Goal: Task Accomplishment & Management: Complete application form

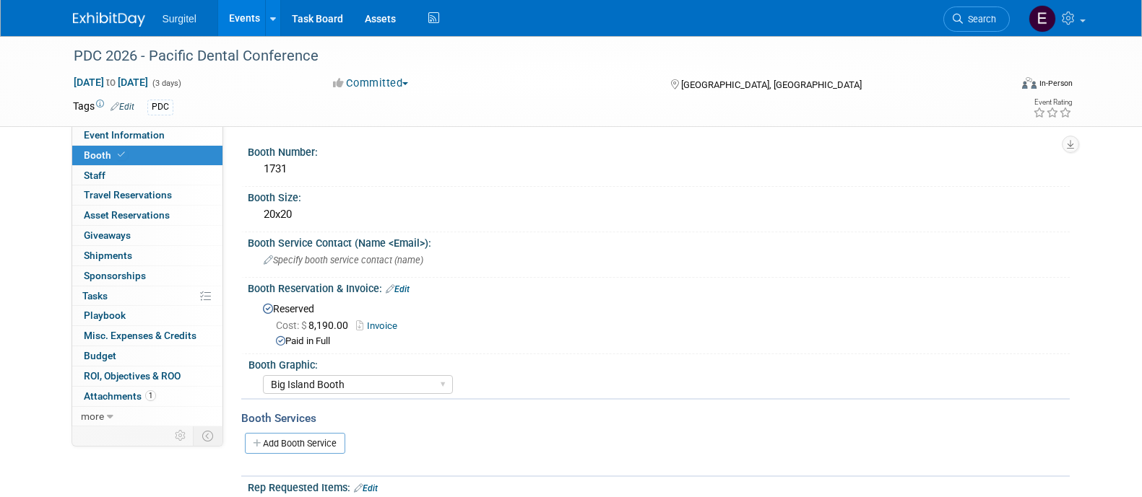
select select "Big Island Booth"
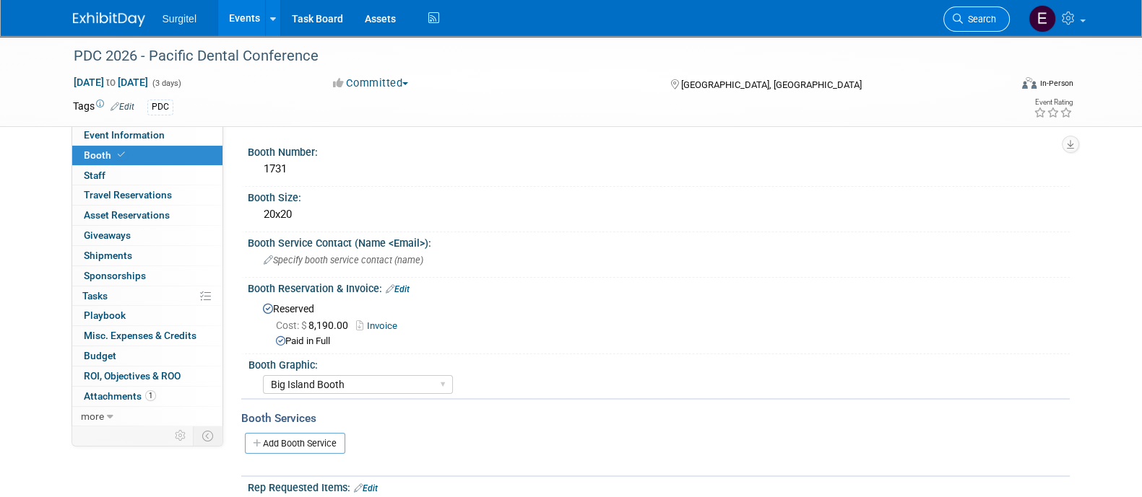
click at [960, 11] on link "Search" at bounding box center [976, 18] width 66 height 25
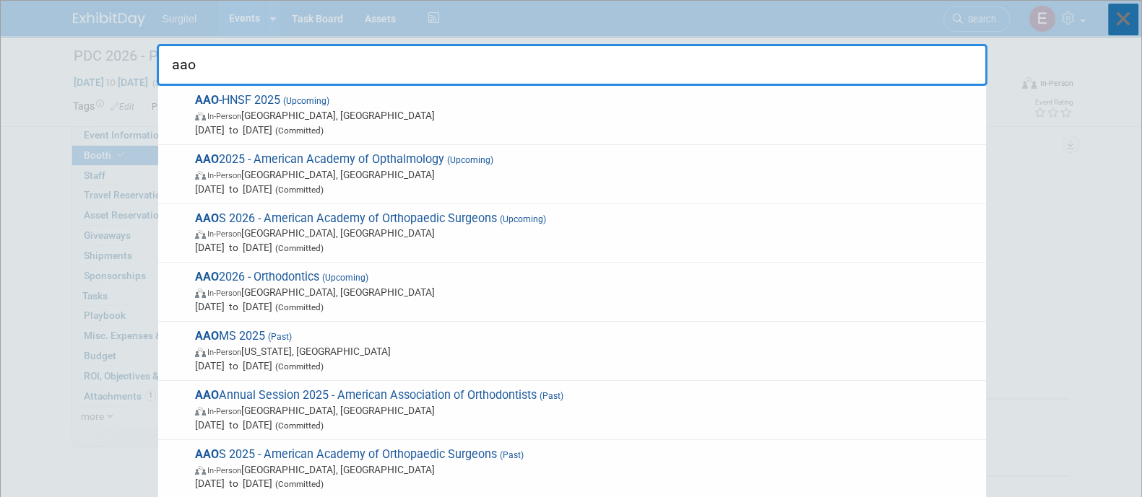
type input "aao"
click at [1129, 27] on icon at bounding box center [1123, 20] width 30 height 32
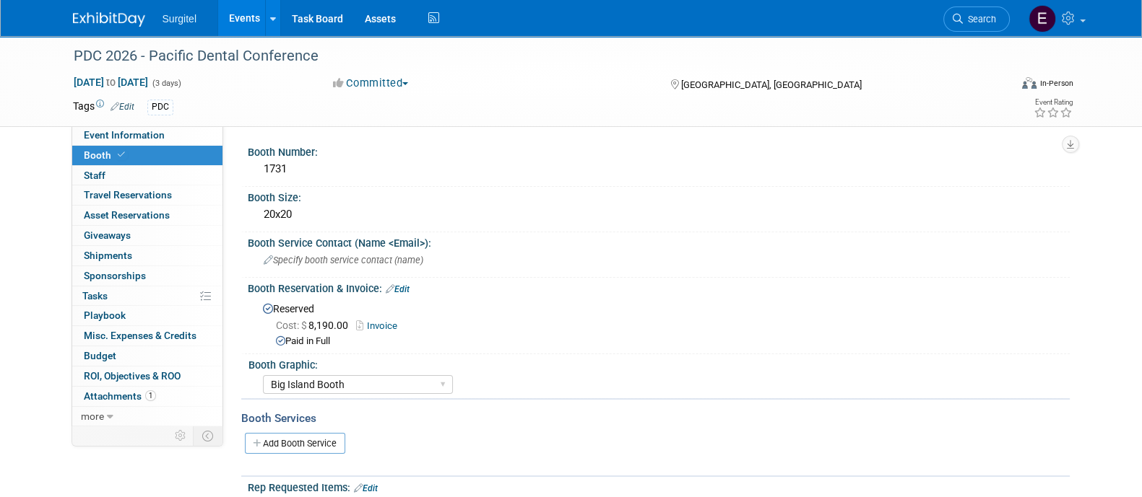
click at [247, 20] on link "Events" at bounding box center [244, 18] width 53 height 36
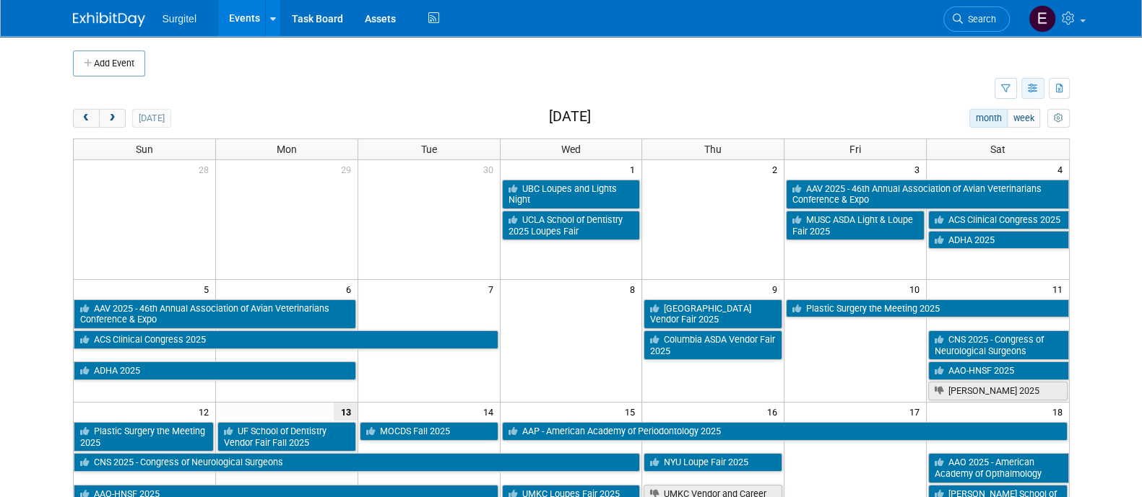
click at [1032, 87] on icon "button" at bounding box center [1032, 88] width 11 height 9
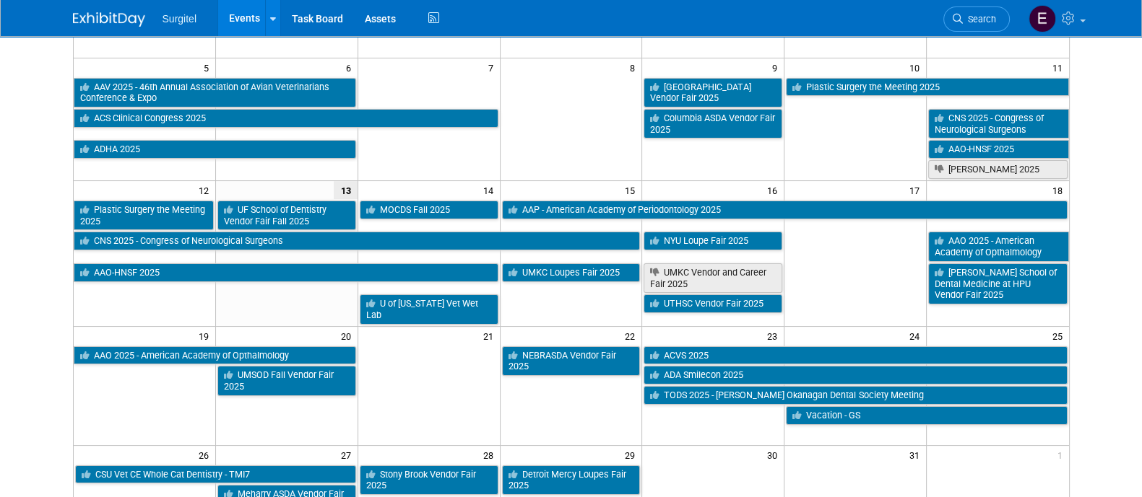
scroll to position [208, 0]
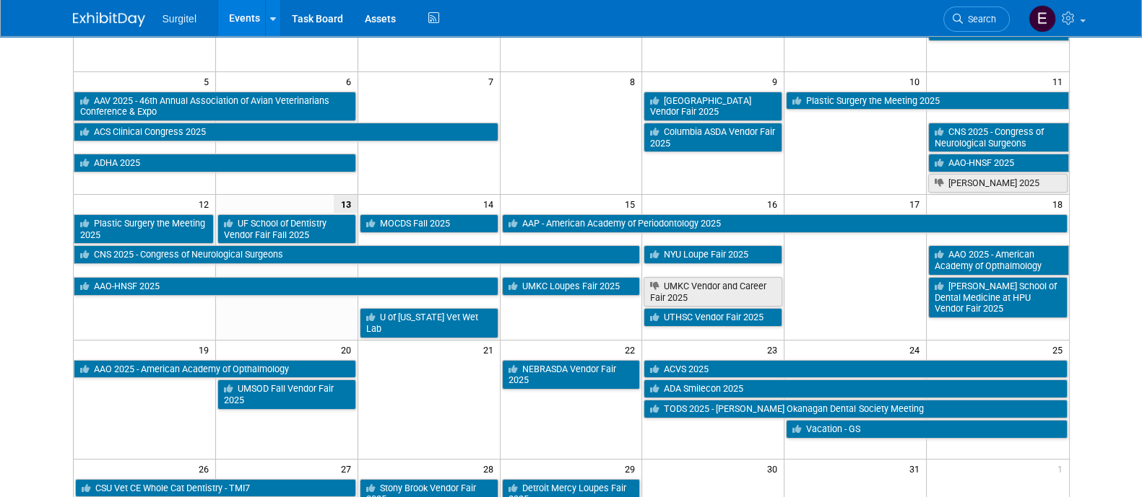
click at [466, 200] on td "14" at bounding box center [428, 203] width 142 height 18
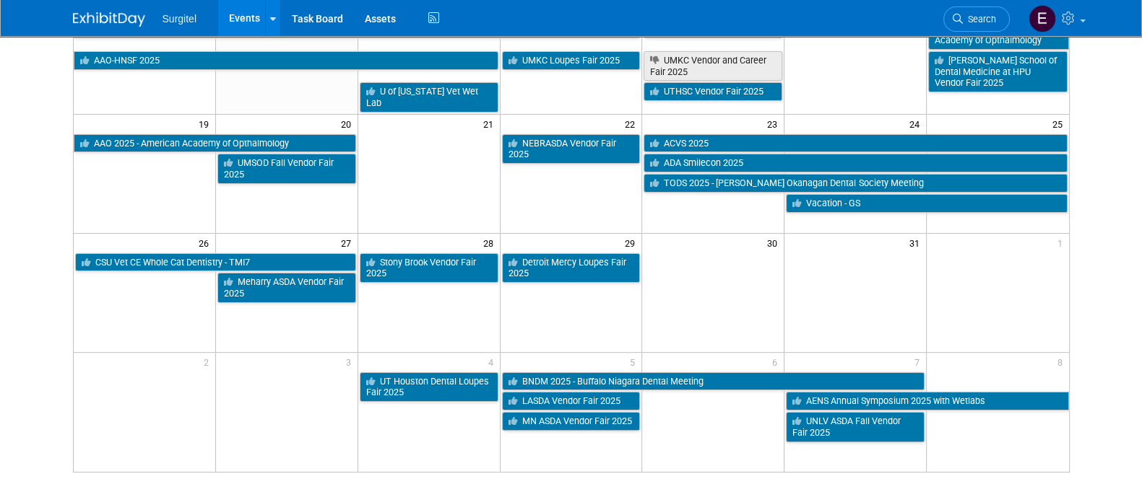
scroll to position [437, 0]
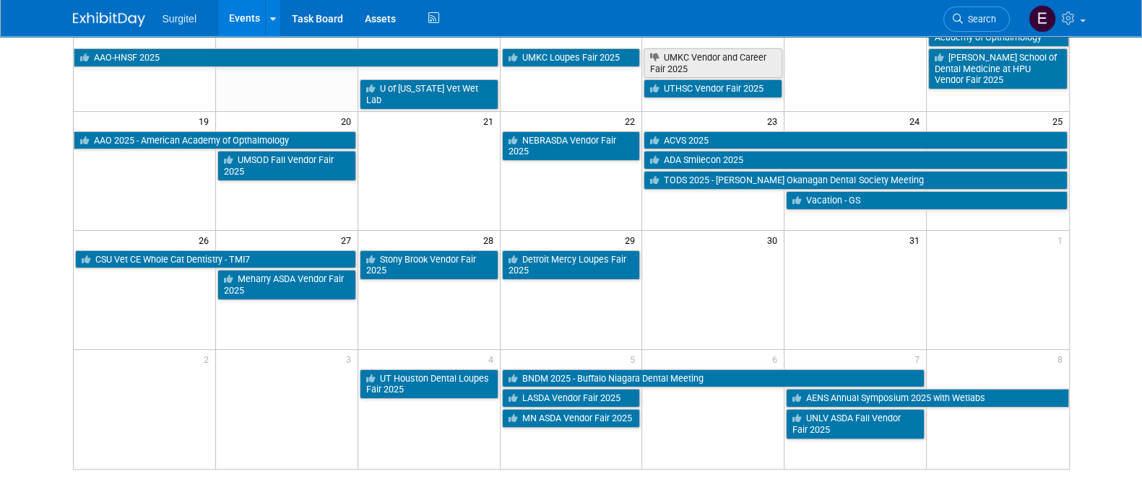
click at [613, 330] on td at bounding box center [571, 289] width 142 height 119
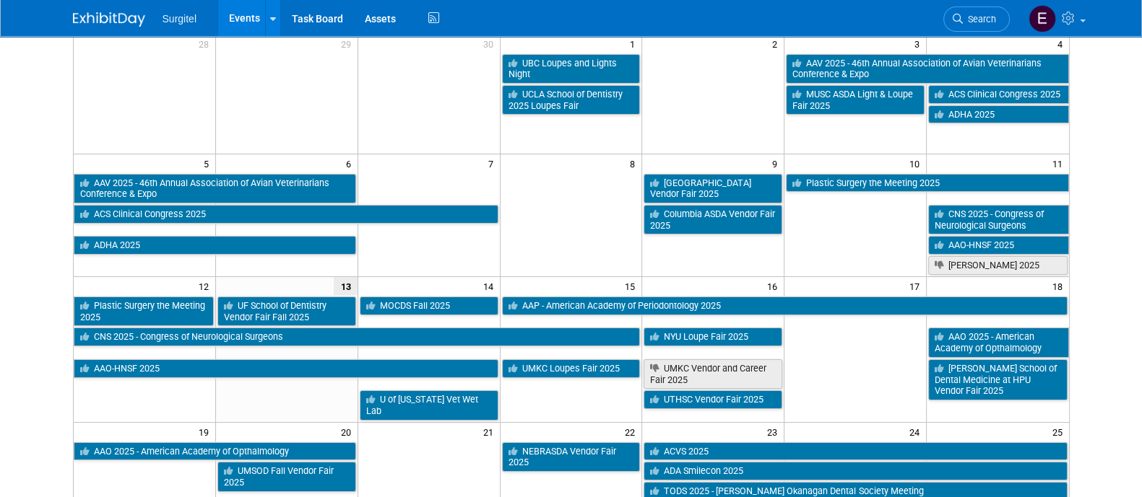
scroll to position [0, 0]
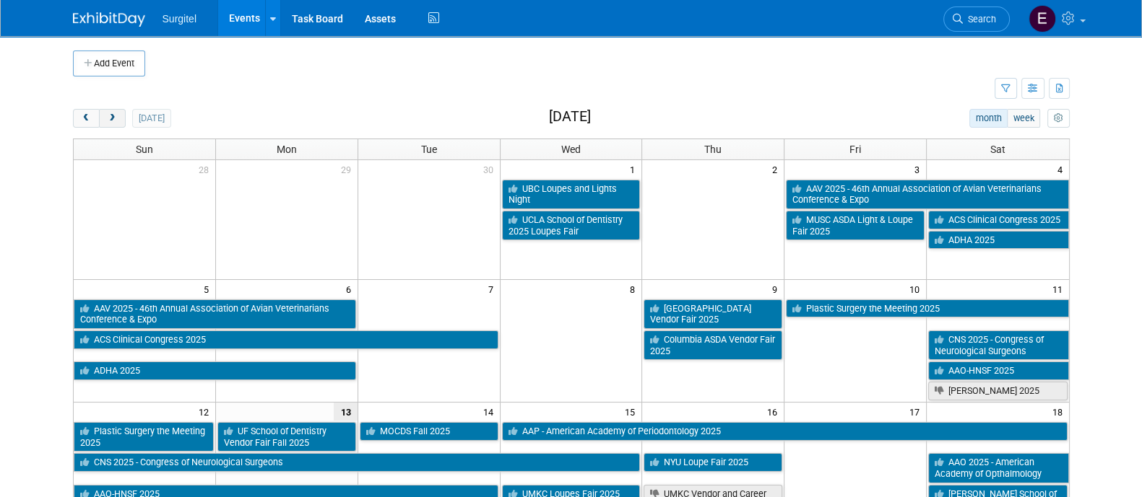
click at [118, 114] on button "next" at bounding box center [112, 118] width 27 height 19
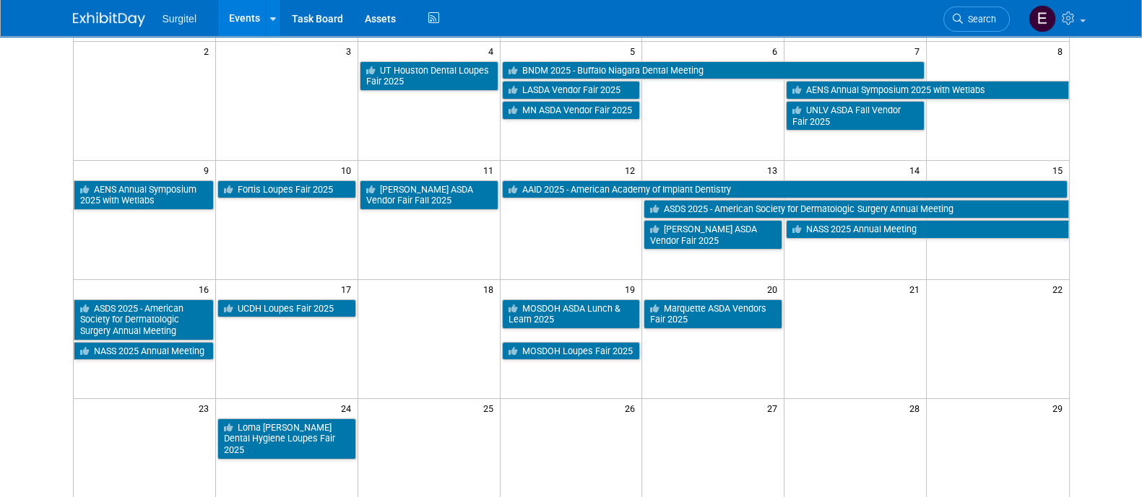
scroll to position [235, 0]
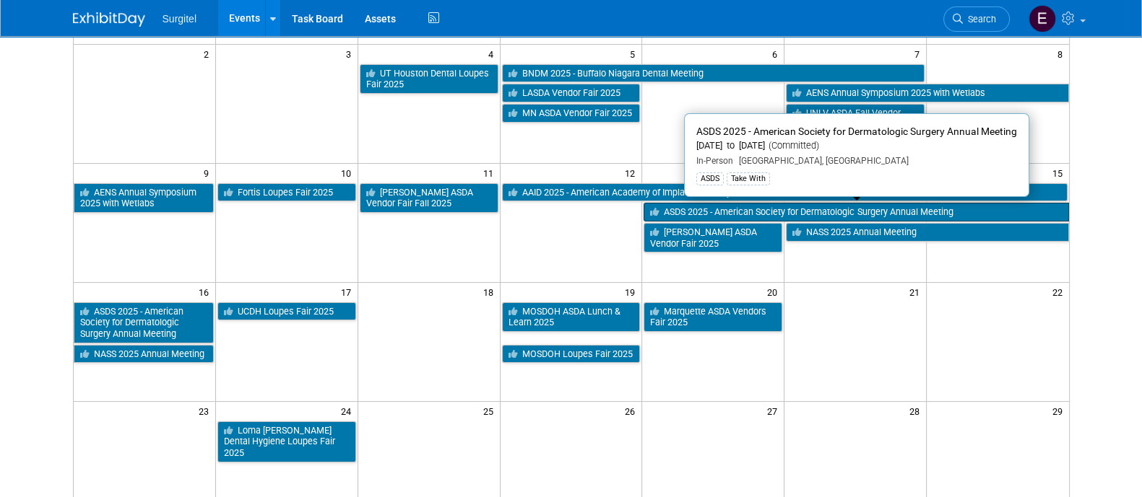
click at [944, 207] on link "ASDS 2025 - American Society for Dermatologic Surgery Annual Meeting" at bounding box center [855, 212] width 425 height 19
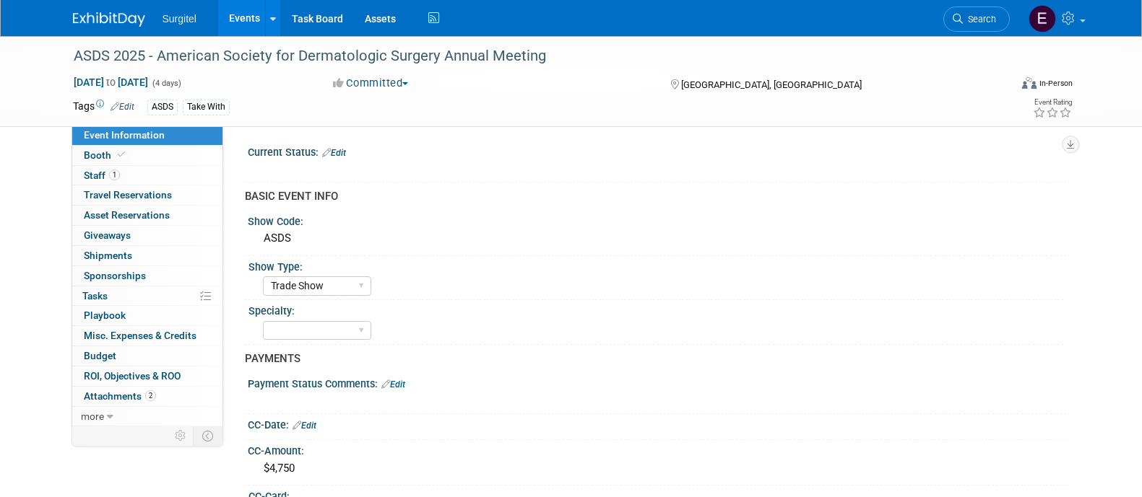
select select "Trade Show"
select select "SkyMiles - 93008"
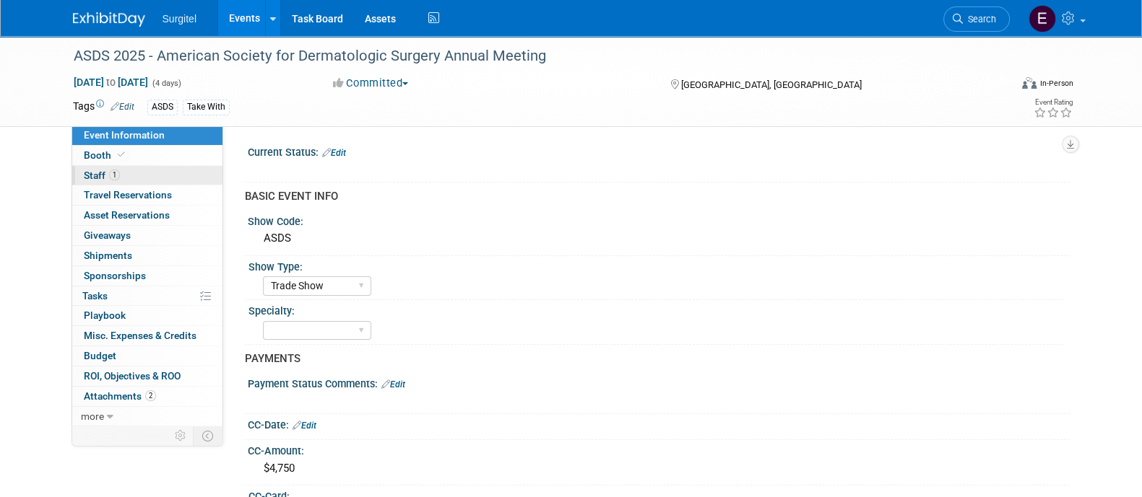
click at [155, 183] on link "1 Staff 1" at bounding box center [147, 175] width 150 height 19
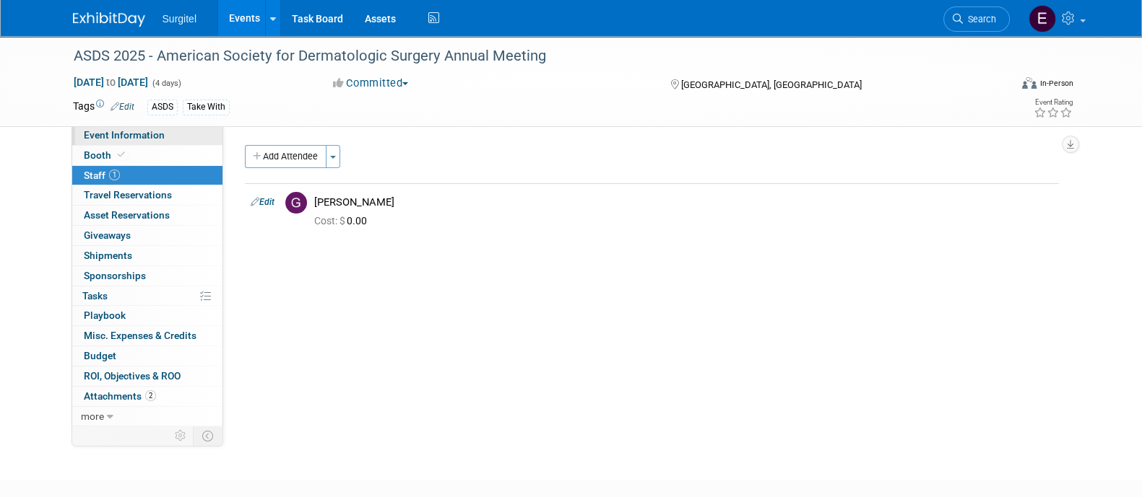
click at [144, 138] on span "Event Information" at bounding box center [124, 135] width 81 height 12
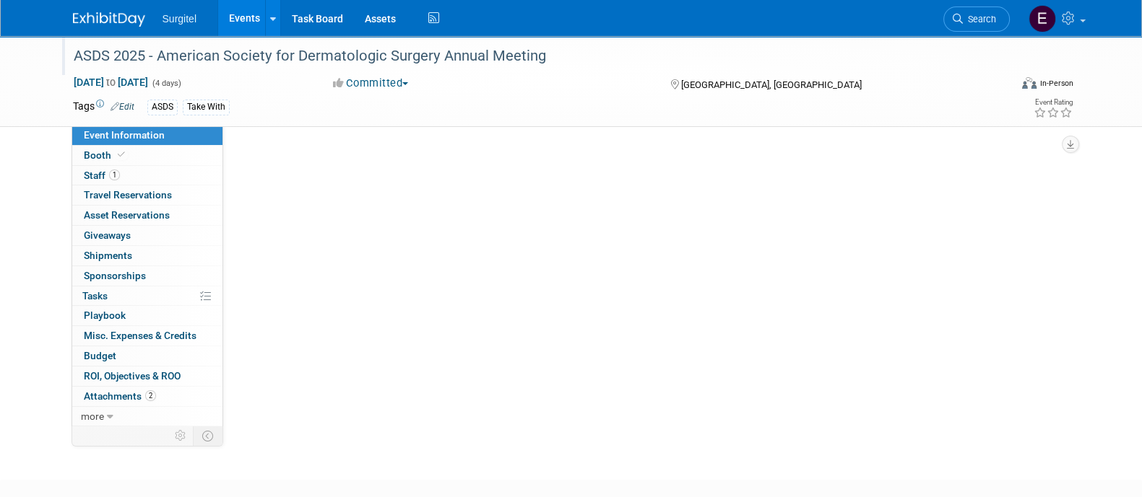
select select "Trade Show"
select select "SkyMiles - 93008"
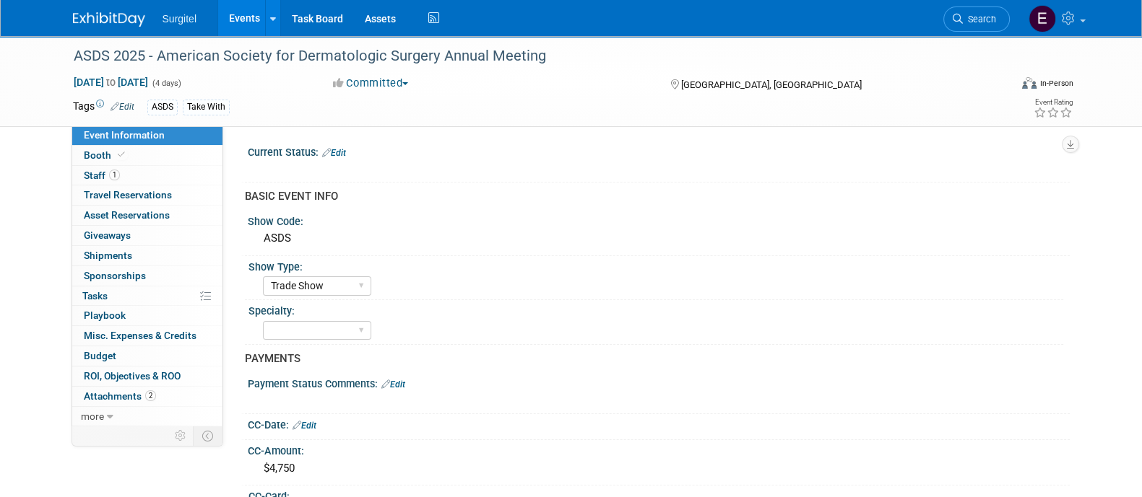
click at [237, 25] on link "Events" at bounding box center [244, 18] width 53 height 36
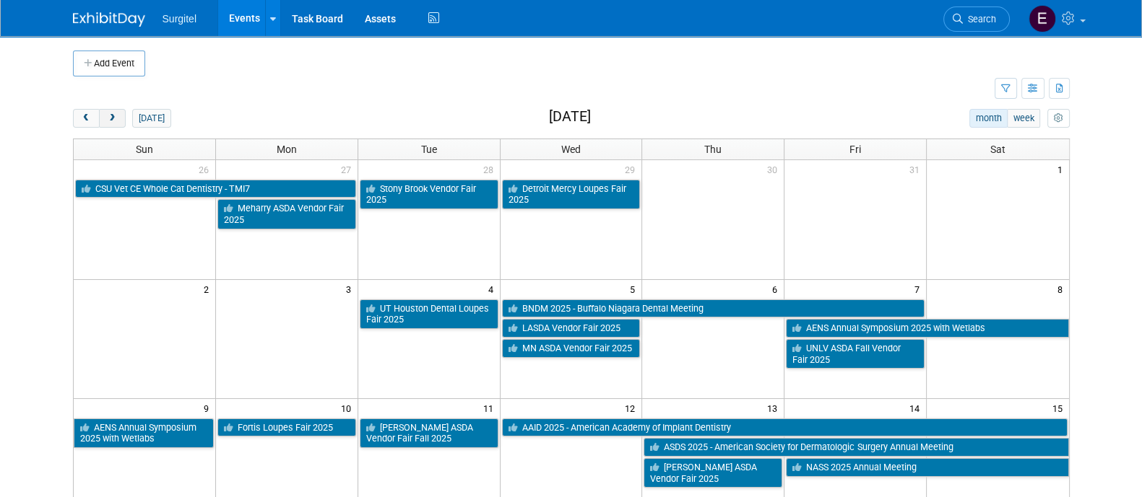
click at [115, 120] on span "next" at bounding box center [112, 118] width 11 height 9
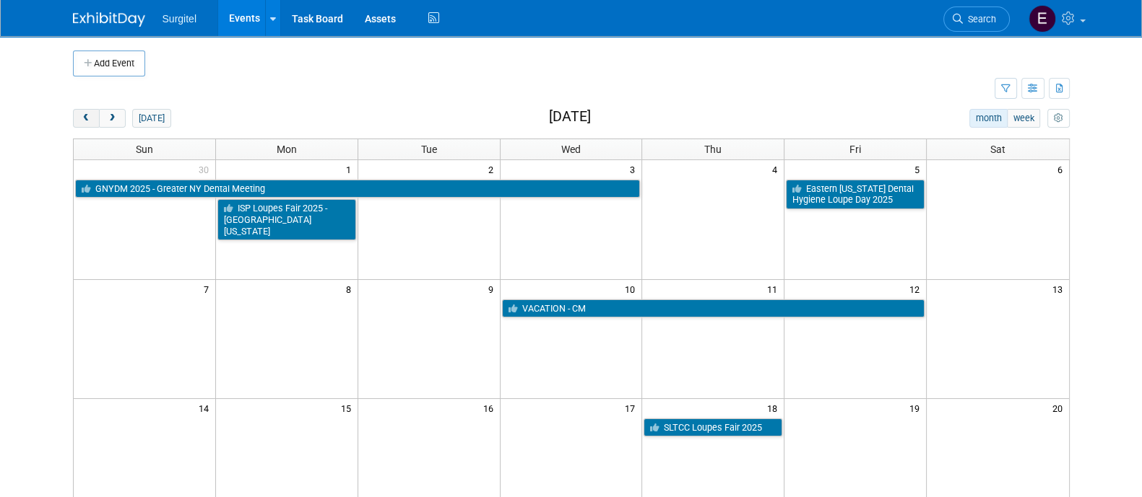
click at [92, 121] on button "prev" at bounding box center [86, 118] width 27 height 19
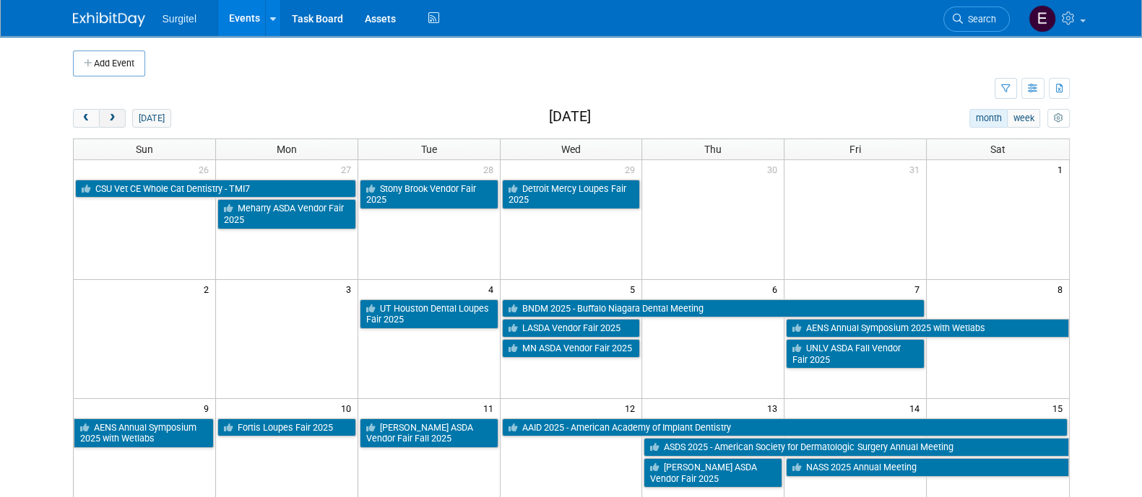
click at [110, 121] on span "next" at bounding box center [112, 118] width 11 height 9
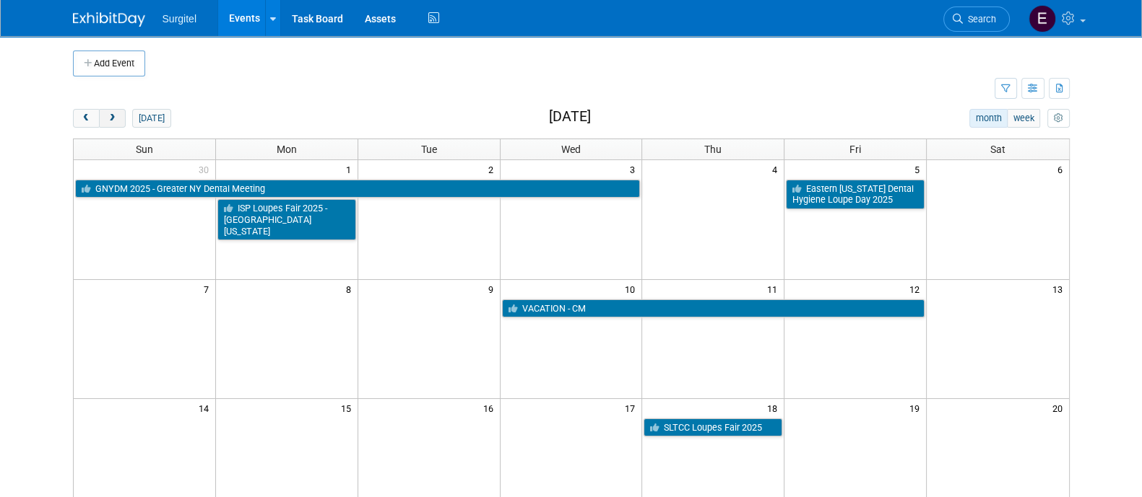
click at [110, 121] on span "next" at bounding box center [112, 118] width 11 height 9
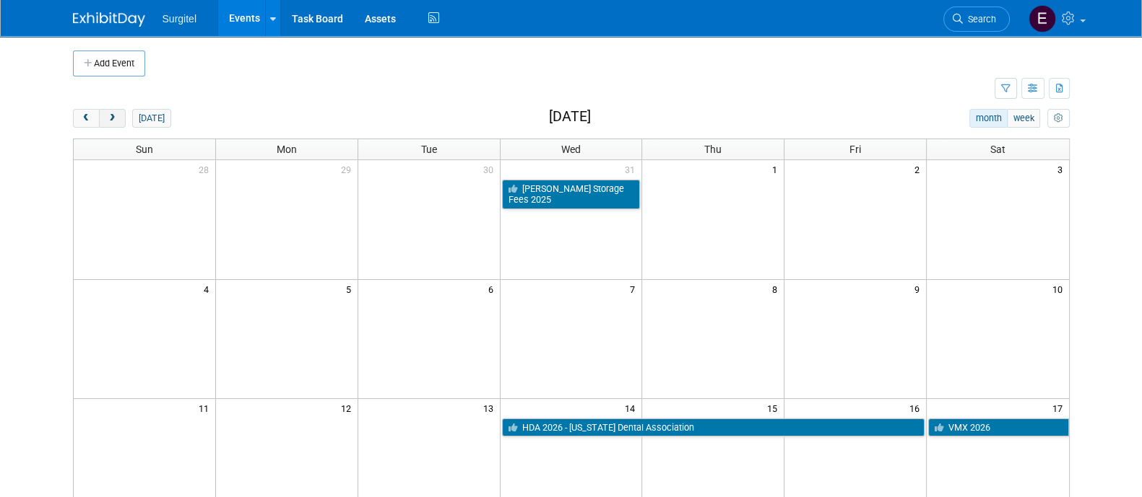
click at [112, 117] on span "next" at bounding box center [112, 118] width 11 height 9
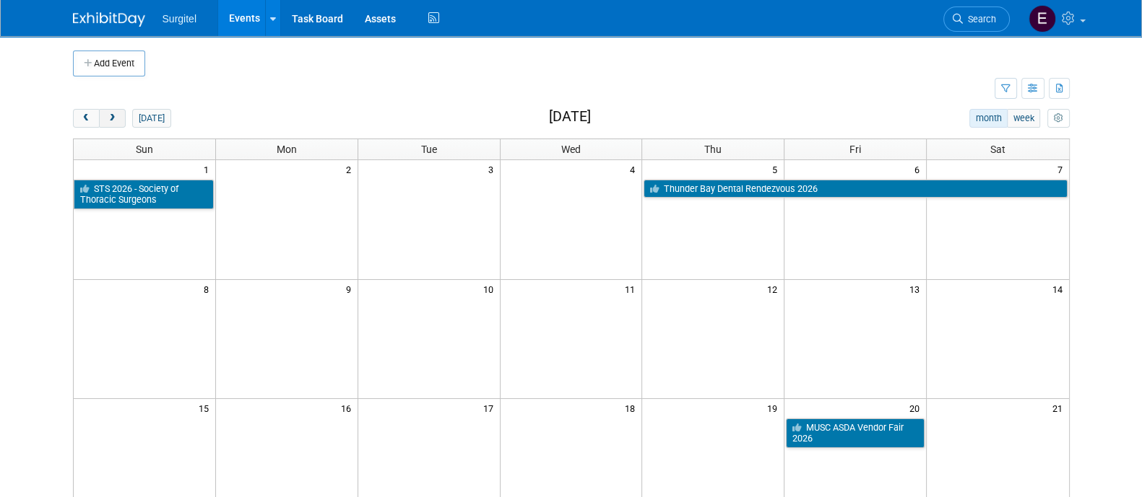
click at [110, 119] on span "next" at bounding box center [112, 118] width 11 height 9
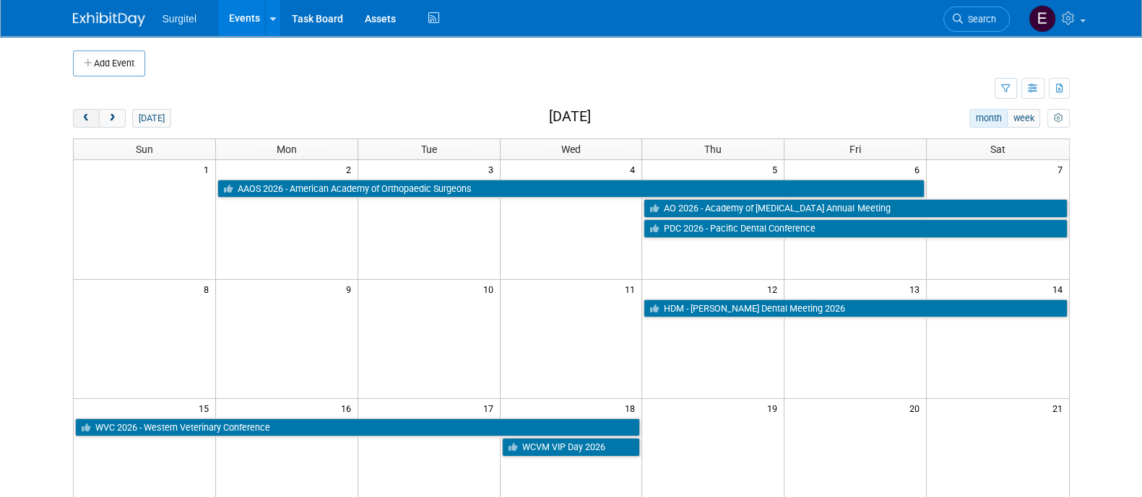
click at [87, 128] on div "today month week March 2026" at bounding box center [571, 118] width 996 height 19
click at [81, 110] on button "prev" at bounding box center [86, 118] width 27 height 19
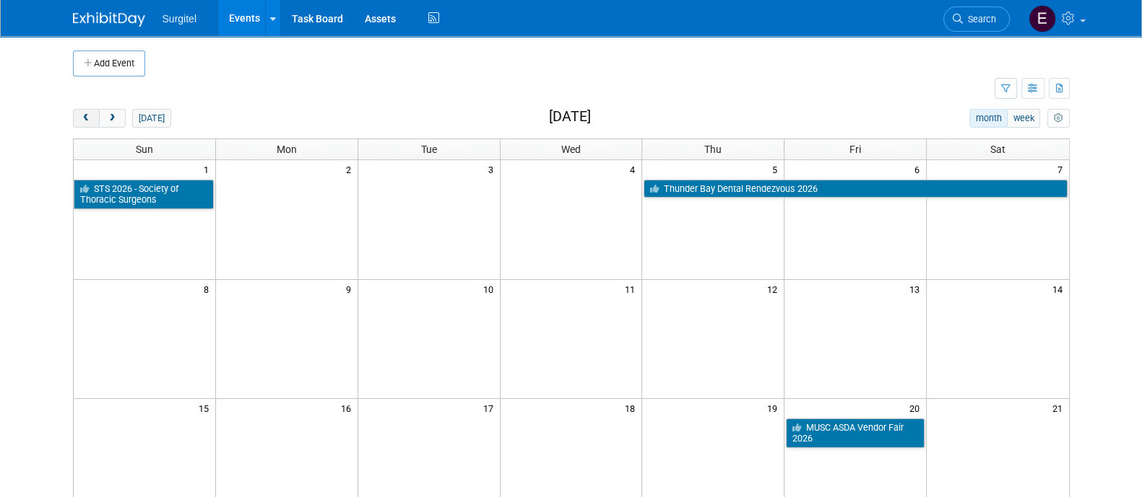
click at [81, 110] on button "prev" at bounding box center [86, 118] width 27 height 19
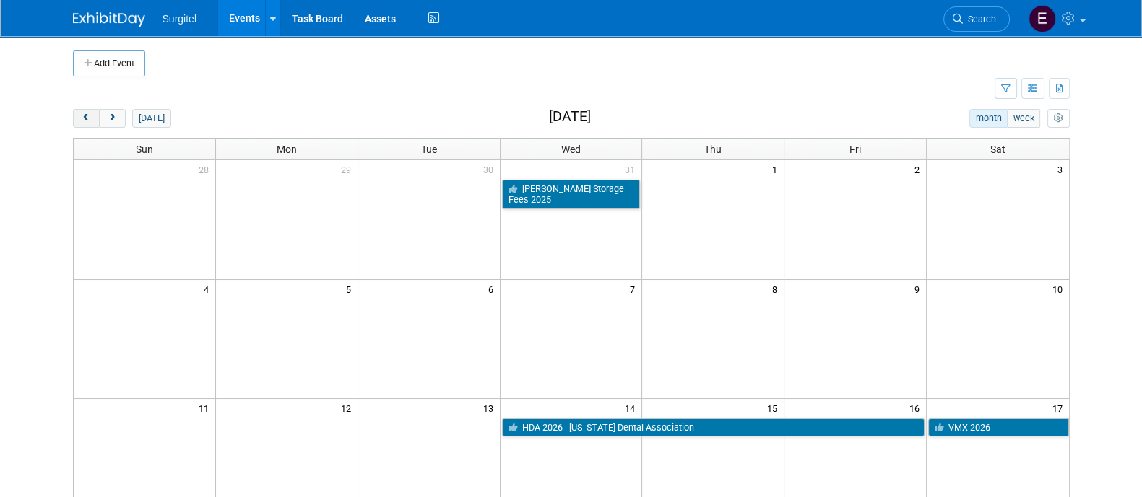
click at [81, 110] on button "prev" at bounding box center [86, 118] width 27 height 19
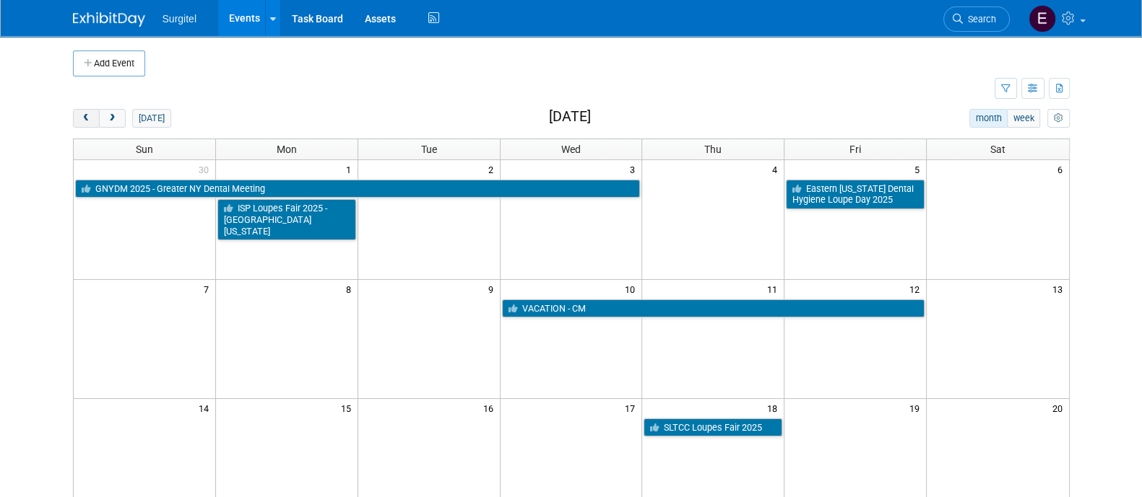
click at [83, 118] on span "prev" at bounding box center [86, 118] width 11 height 9
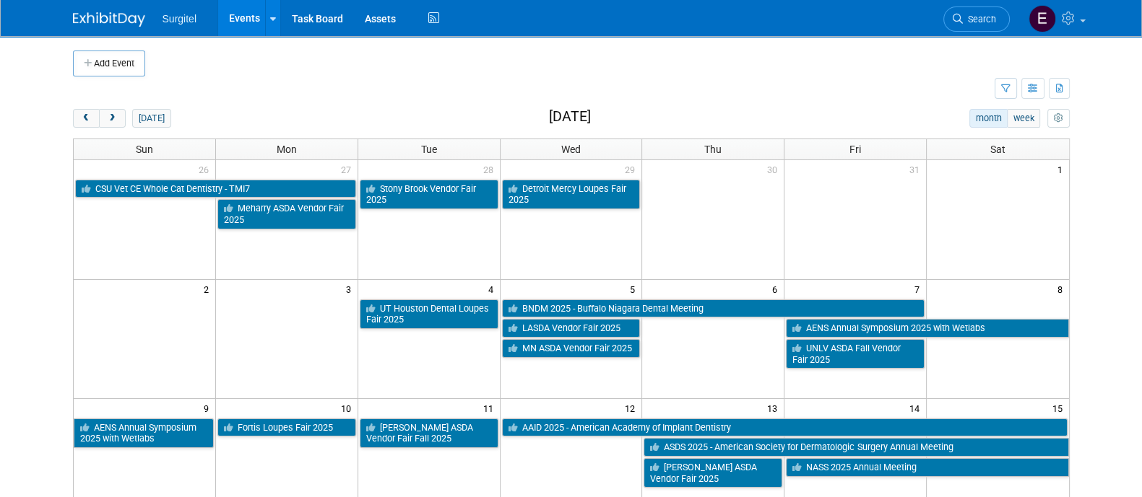
click at [243, 23] on link "Events" at bounding box center [244, 18] width 53 height 36
click at [242, 22] on link "Events" at bounding box center [244, 18] width 53 height 36
click at [108, 61] on button "Add Event" at bounding box center [109, 64] width 72 height 26
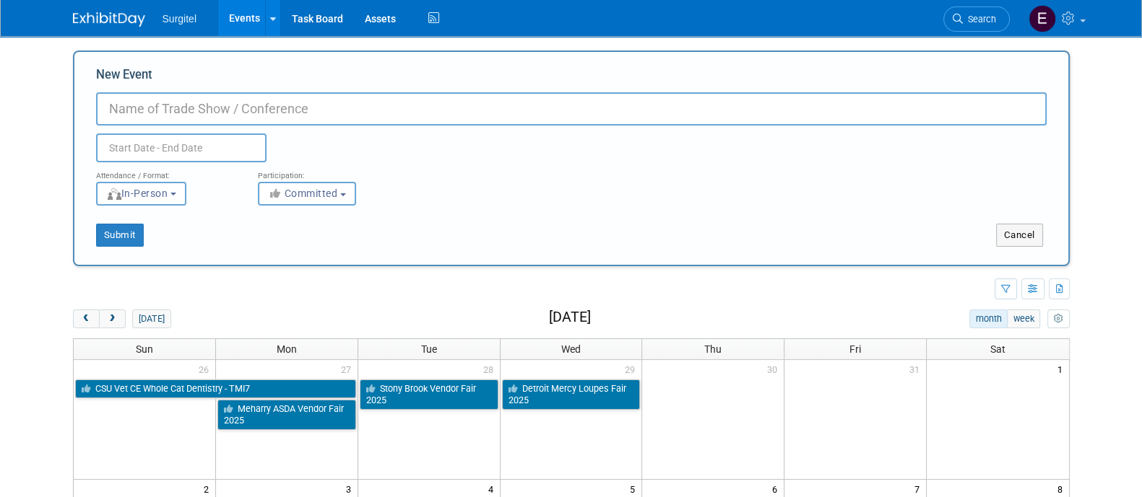
click at [108, 81] on label "New Event" at bounding box center [124, 77] width 56 height 22
click at [108, 92] on input "New Event" at bounding box center [571, 108] width 950 height 33
type input "AAO-HNSF 2026"
click at [197, 150] on input "text" at bounding box center [181, 148] width 170 height 29
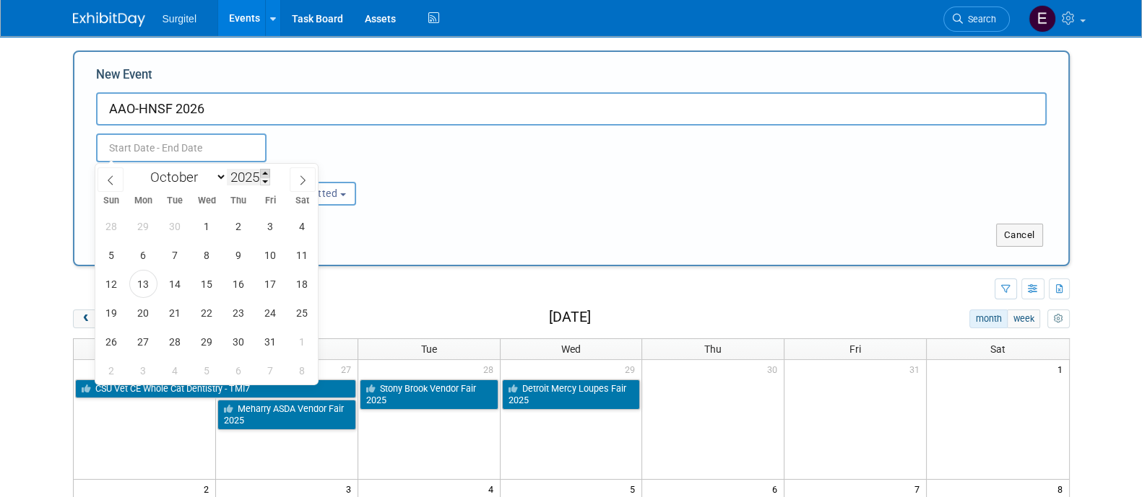
click at [269, 170] on span at bounding box center [265, 173] width 10 height 9
type input "2026"
click at [308, 281] on span "17" at bounding box center [301, 284] width 28 height 28
click at [173, 316] on span "20" at bounding box center [175, 313] width 28 height 28
type input "Oct 17, 2026 to Oct 20, 2026"
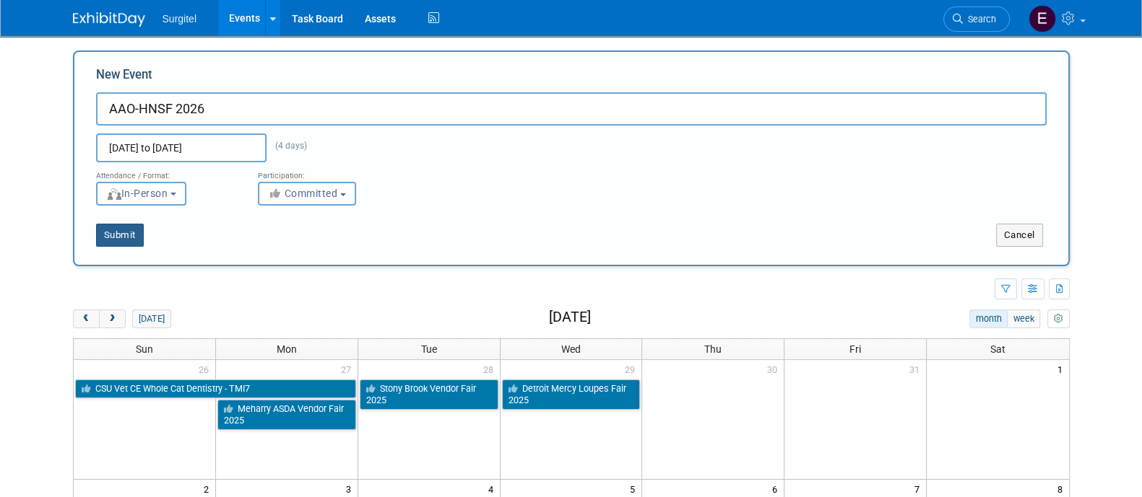
click at [120, 233] on button "Submit" at bounding box center [120, 235] width 48 height 23
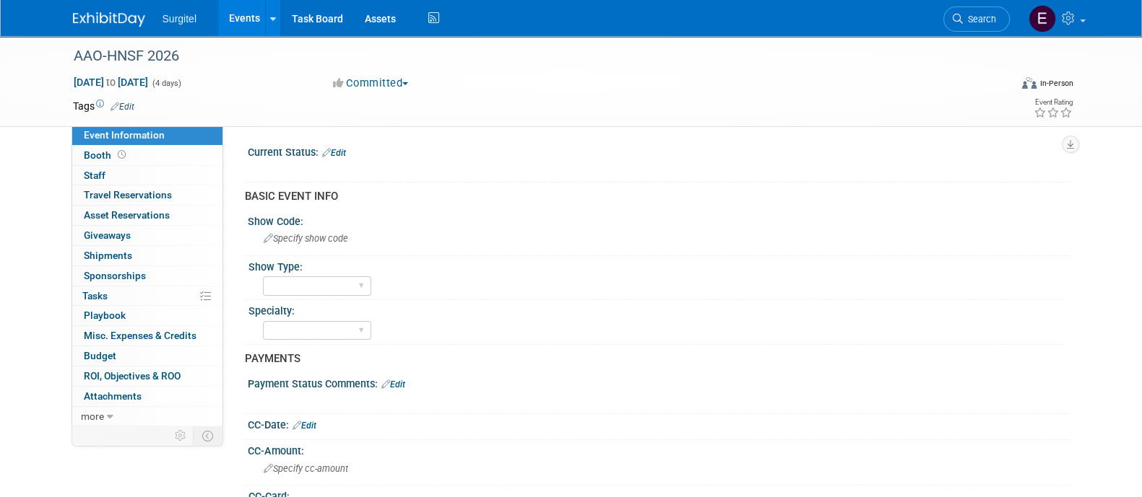
click at [131, 100] on span "Edit" at bounding box center [120, 106] width 28 height 12
click at [126, 102] on link "Edit" at bounding box center [122, 107] width 24 height 10
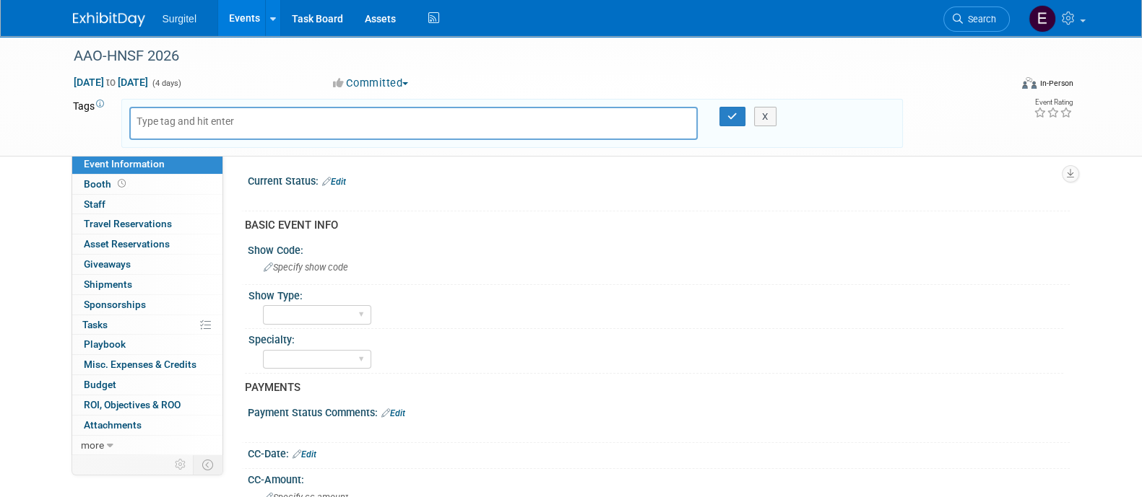
click at [126, 100] on div "X" at bounding box center [511, 123] width 781 height 49
click at [153, 124] on input "text" at bounding box center [194, 121] width 116 height 14
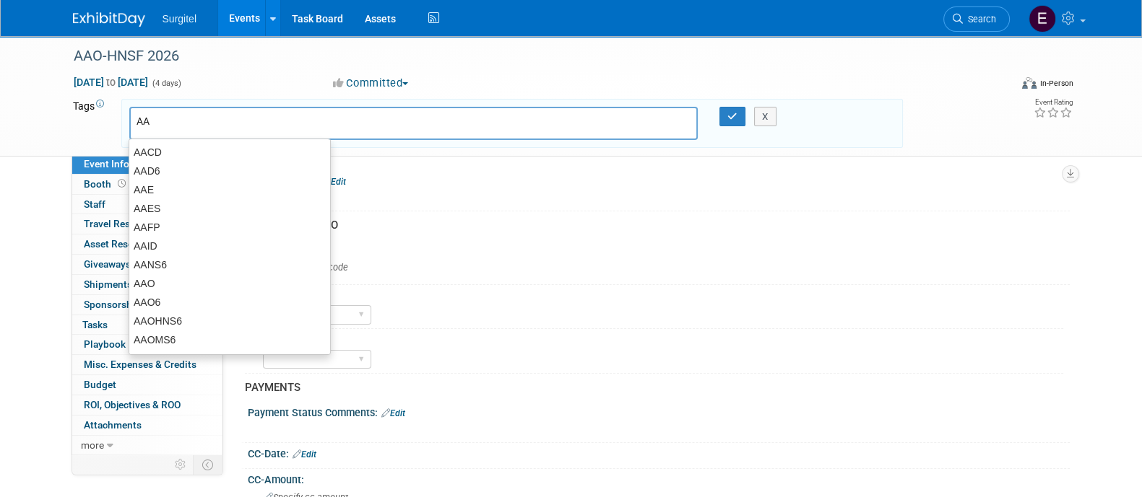
type input "AAO"
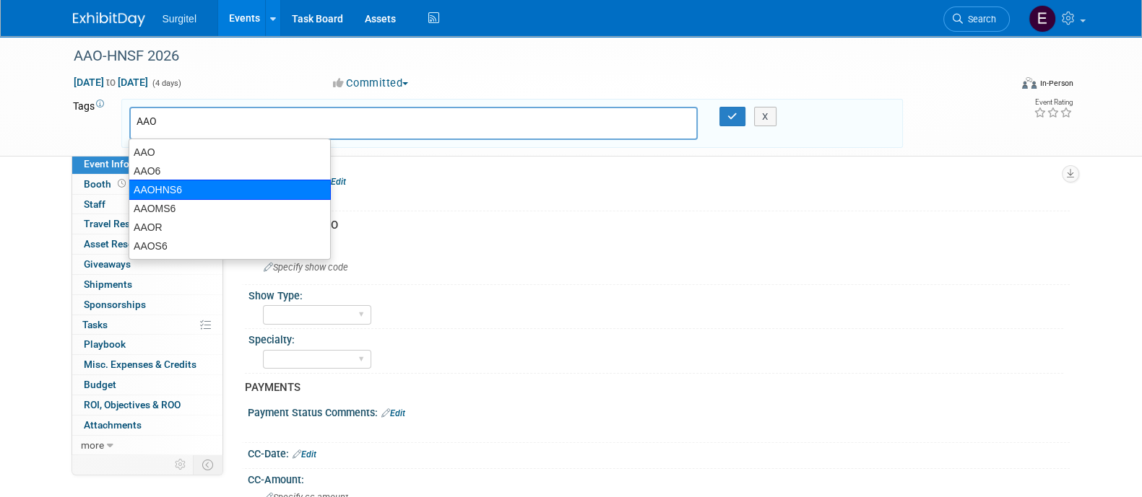
click at [185, 184] on div "AAOHNS6" at bounding box center [230, 190] width 202 height 20
type input "AAOHNS6"
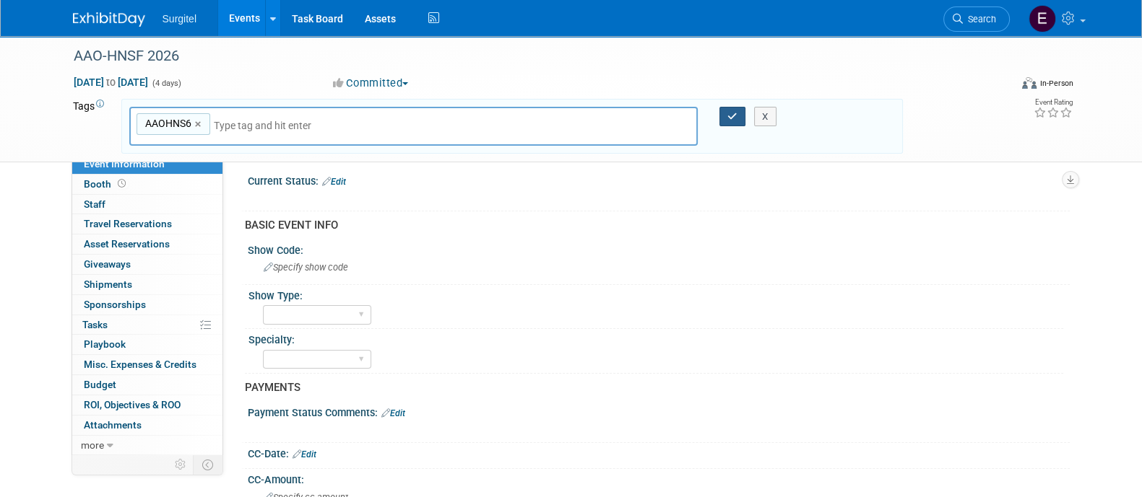
click at [733, 107] on button "button" at bounding box center [732, 117] width 26 height 20
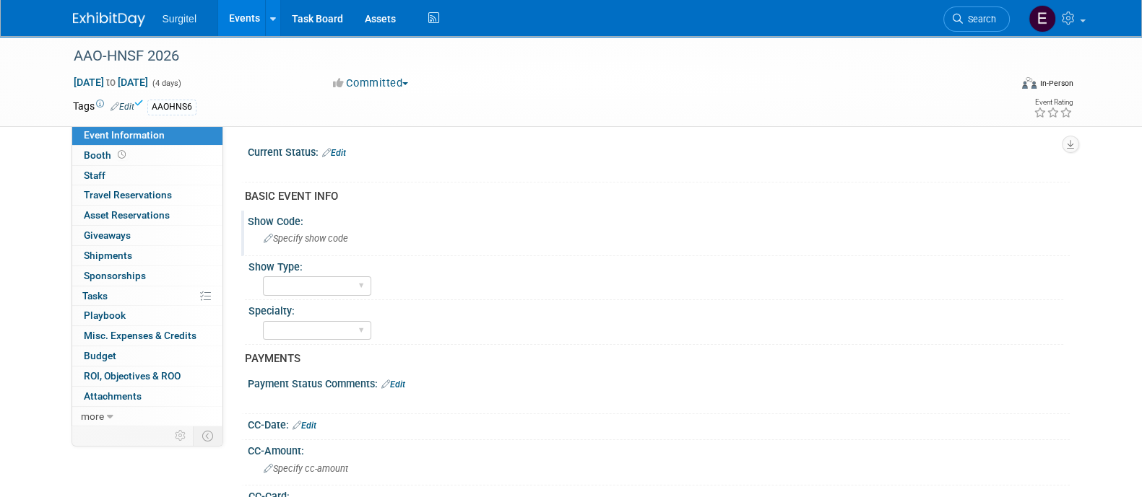
click at [334, 239] on span "Specify show code" at bounding box center [306, 238] width 84 height 11
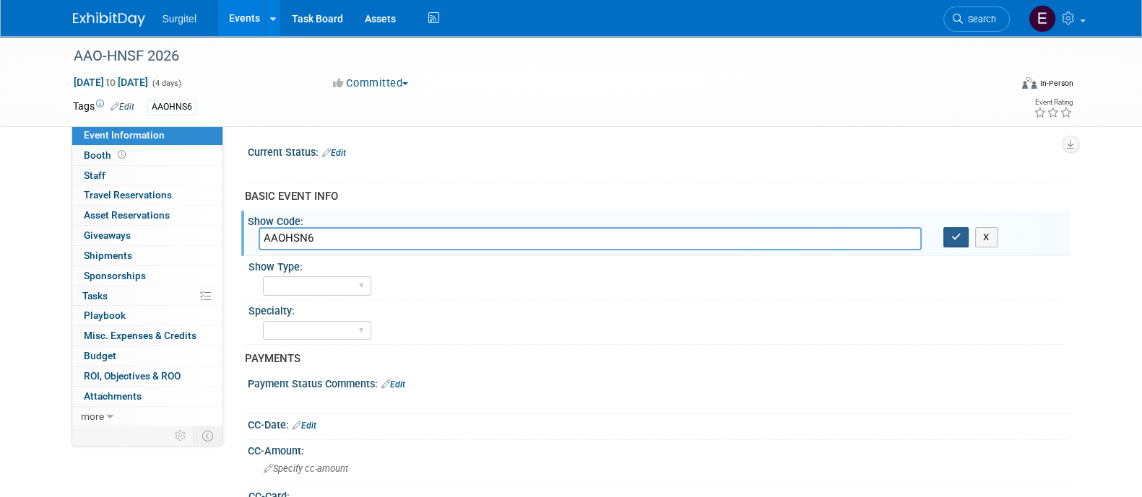
type input "AAOHSN6"
click at [957, 236] on icon "button" at bounding box center [956, 236] width 10 height 9
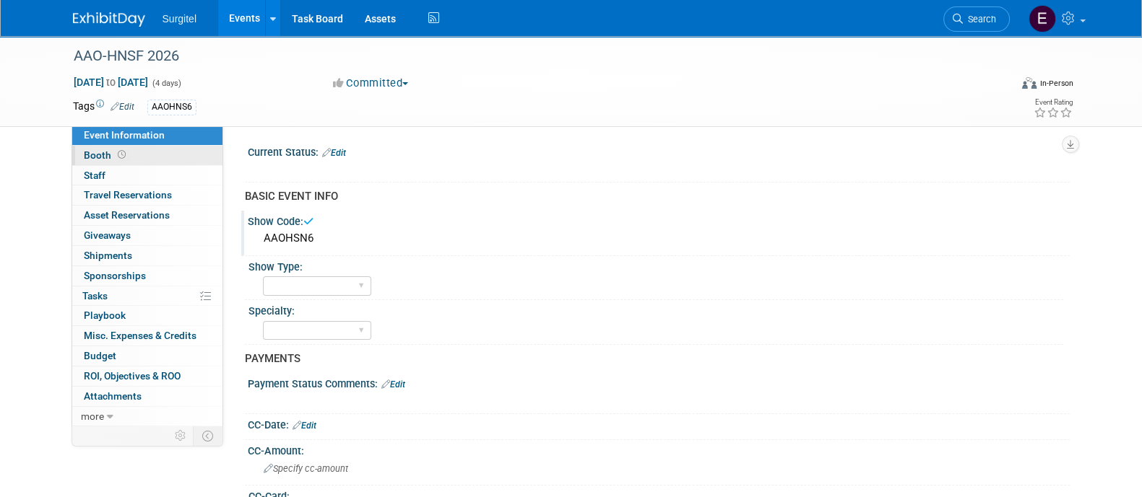
click at [188, 157] on link "Booth" at bounding box center [147, 155] width 150 height 19
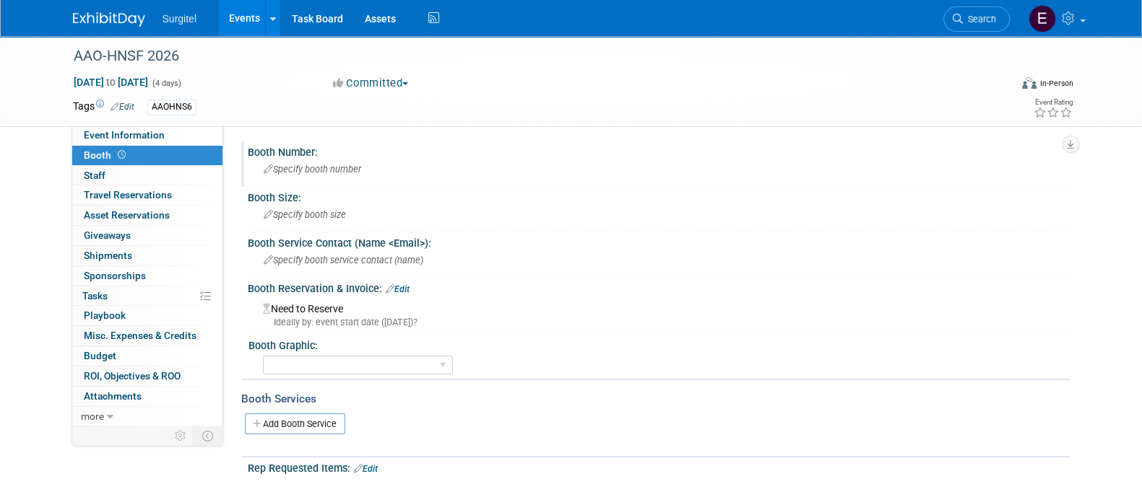
click at [323, 175] on span "Specify booth number" at bounding box center [312, 169] width 97 height 11
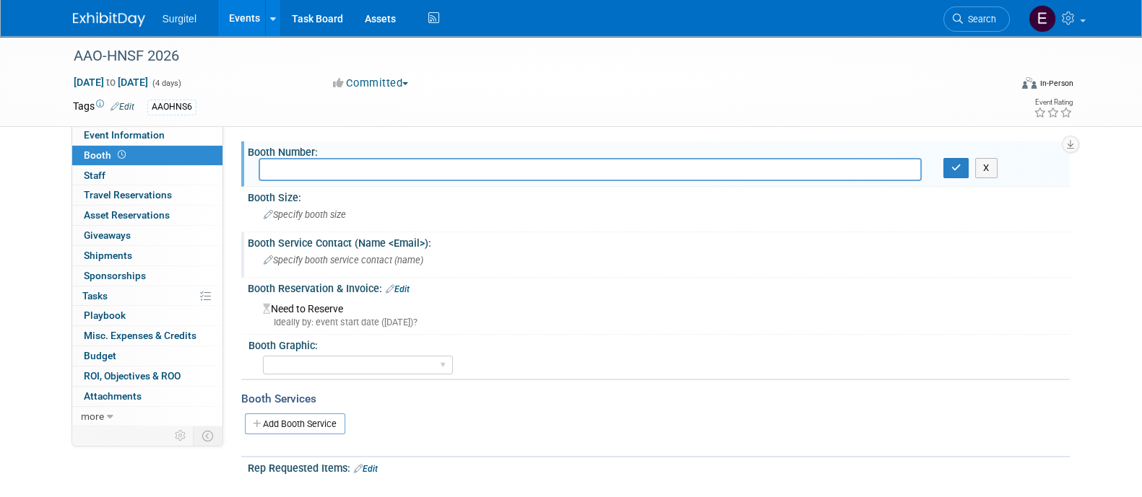
click at [363, 274] on div "Booth Service Contact (Name <Email>): Specify booth service contact (name )" at bounding box center [655, 254] width 828 height 45
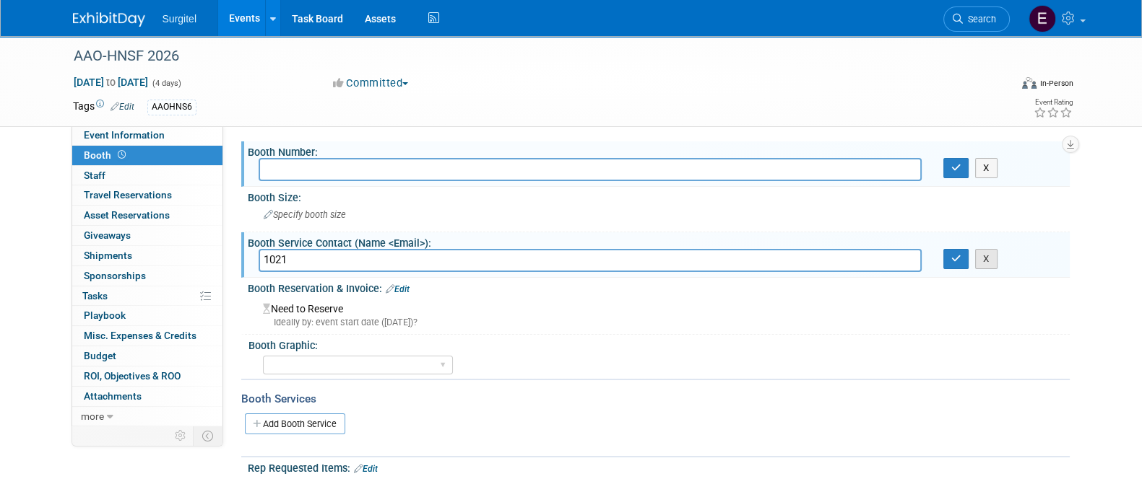
type input "1021"
click at [989, 256] on button "X" at bounding box center [986, 259] width 22 height 20
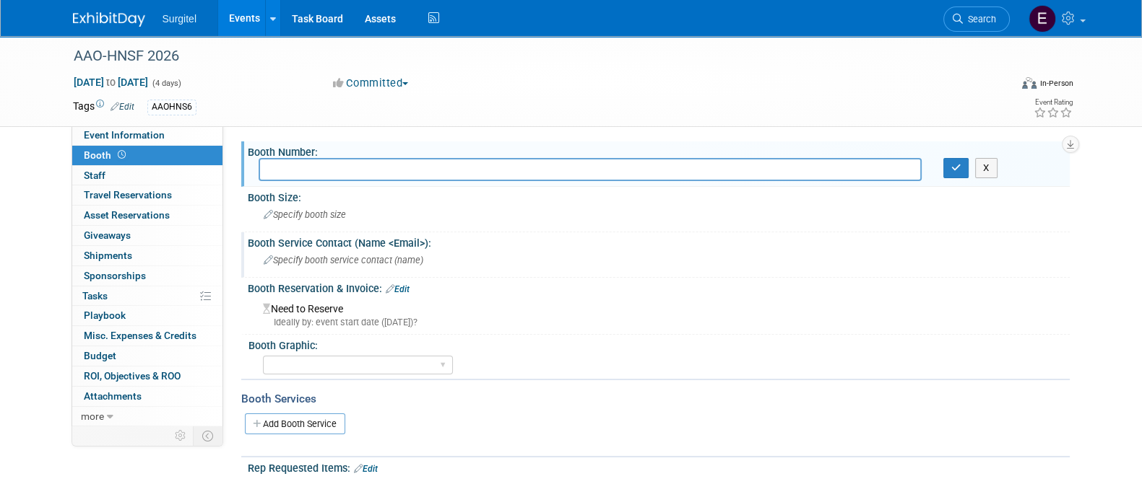
click at [586, 170] on input "text" at bounding box center [589, 169] width 663 height 22
type input "1021"
click at [957, 166] on icon "button" at bounding box center [956, 167] width 10 height 9
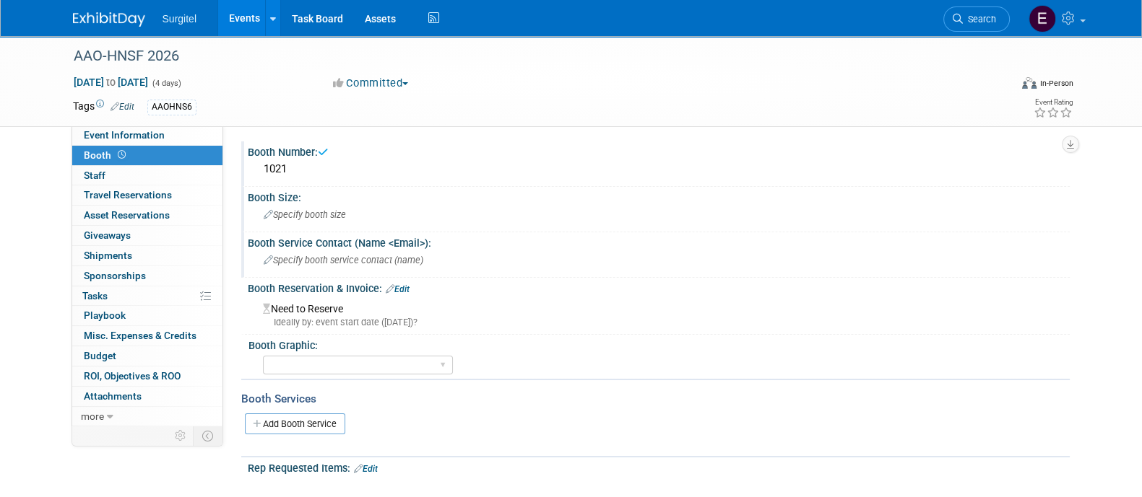
click at [325, 205] on div "Specify booth size" at bounding box center [658, 215] width 800 height 22
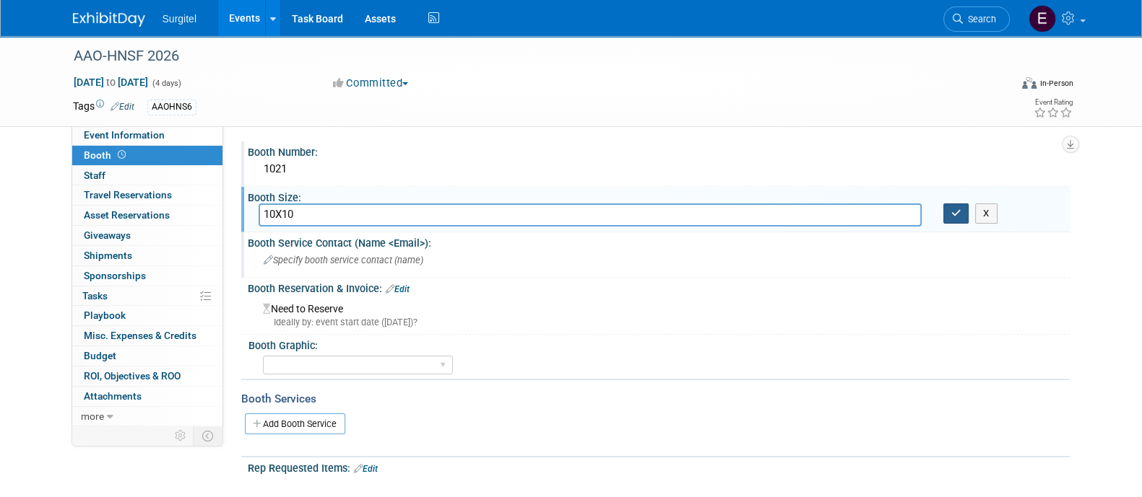
type input "10X10"
click at [963, 208] on button "button" at bounding box center [956, 214] width 26 height 20
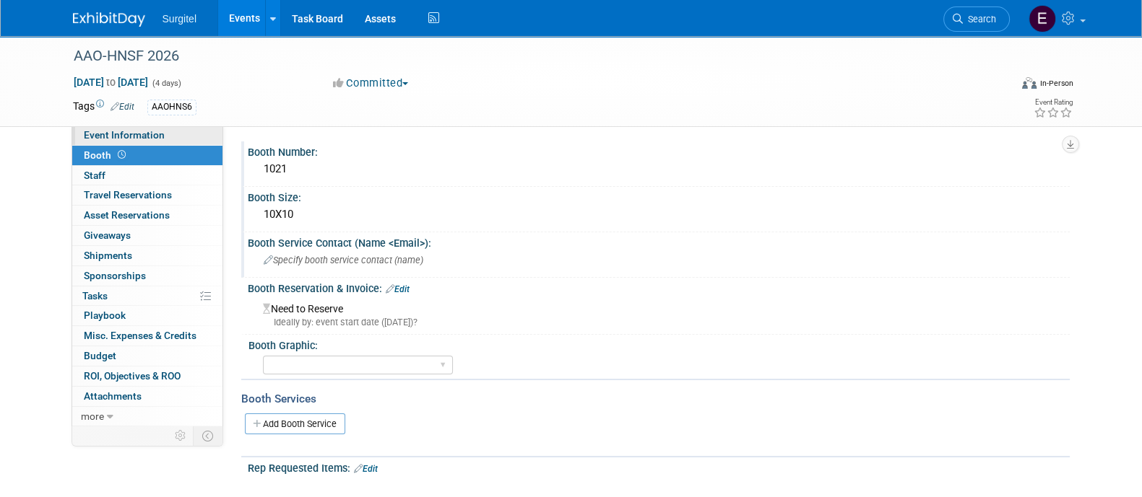
click at [106, 138] on span "Event Information" at bounding box center [124, 135] width 81 height 12
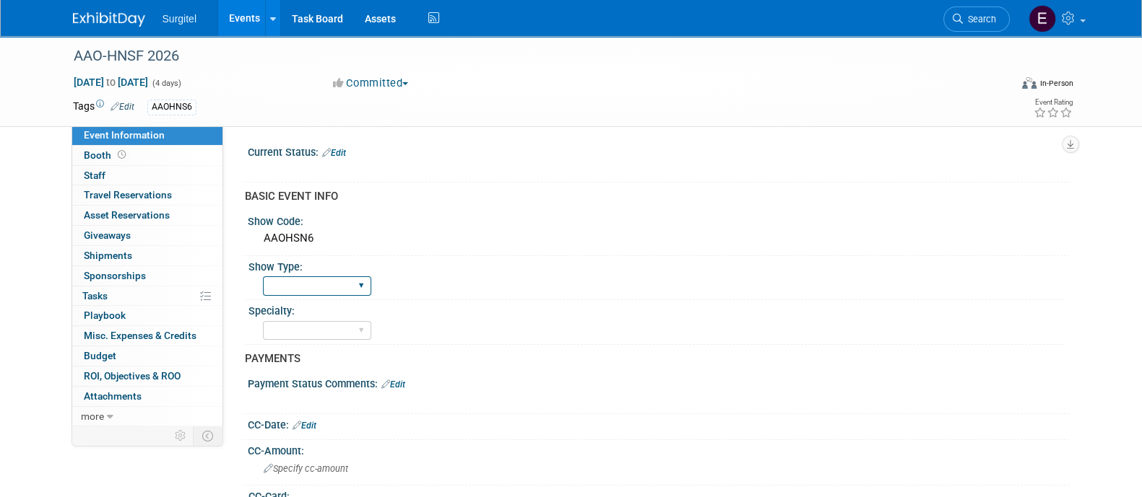
click at [346, 290] on select "School Show Trade Show Wet Lab CE Course Lunch and Learn" at bounding box center [317, 286] width 108 height 19
select select "Trade Show"
click at [263, 277] on select "School Show Trade Show Wet Lab CE Course Lunch and Learn" at bounding box center [317, 286] width 108 height 19
click at [333, 334] on select "Dental Hygiene Medical Veterinarian Other" at bounding box center [317, 330] width 108 height 19
click at [263, 321] on select "Dental Hygiene Medical Veterinarian Other" at bounding box center [317, 330] width 108 height 19
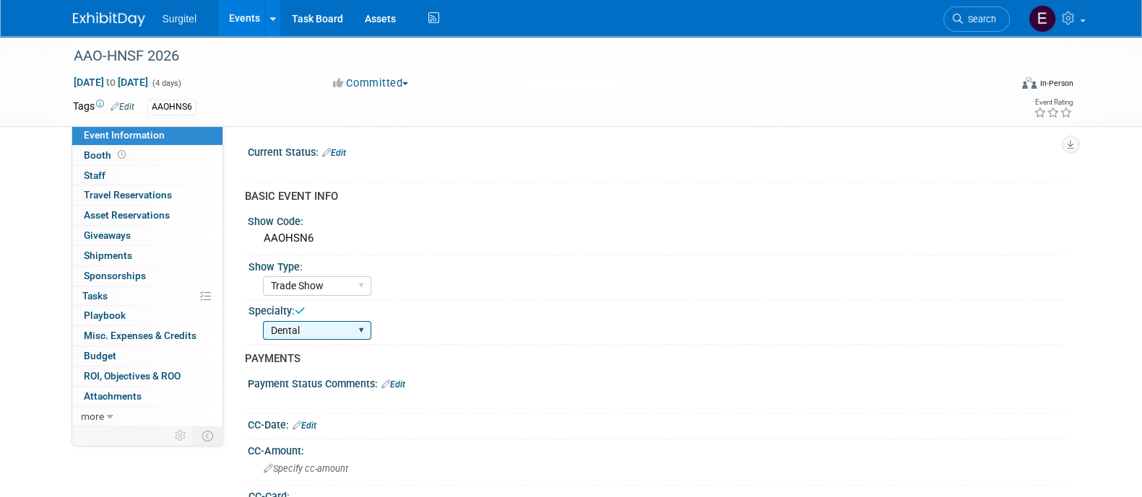
click at [310, 321] on select "Dental Hygiene Medical Veterinarian Other" at bounding box center [317, 330] width 108 height 19
select select "Medical"
click at [263, 321] on select "Dental Hygiene Medical Veterinarian Other" at bounding box center [317, 330] width 108 height 19
click at [251, 16] on link "Events" at bounding box center [244, 18] width 53 height 36
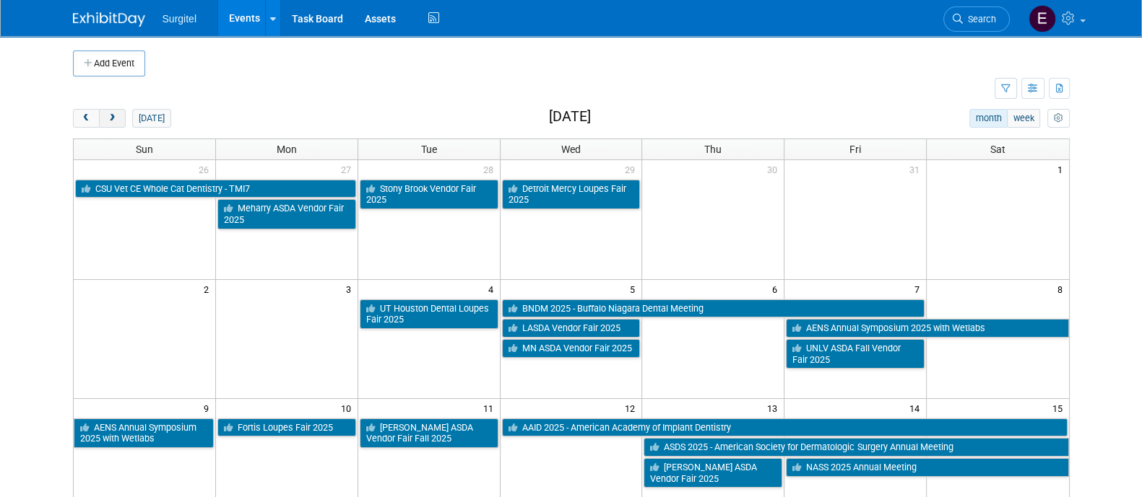
click at [110, 118] on span "next" at bounding box center [112, 118] width 11 height 9
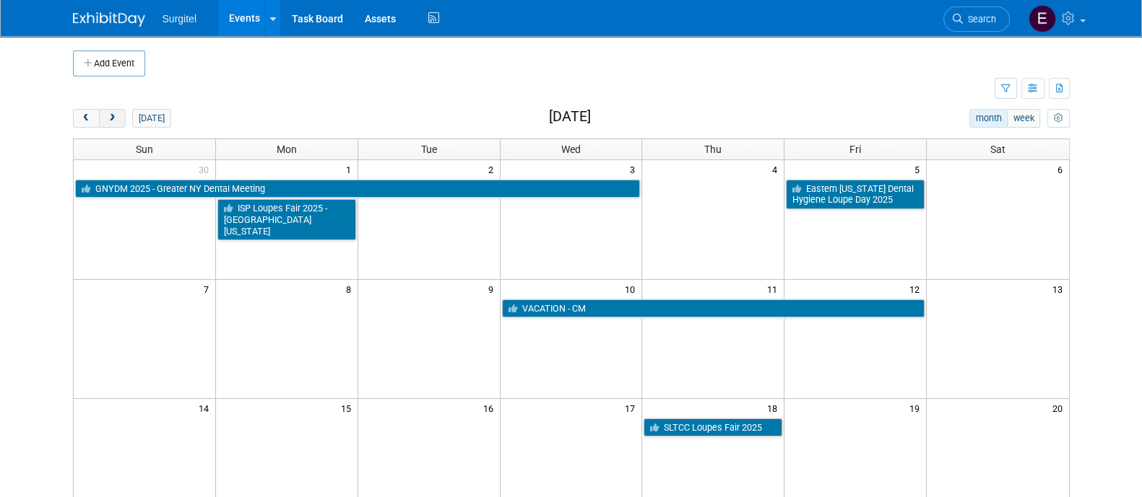
click at [110, 118] on span "next" at bounding box center [112, 118] width 11 height 9
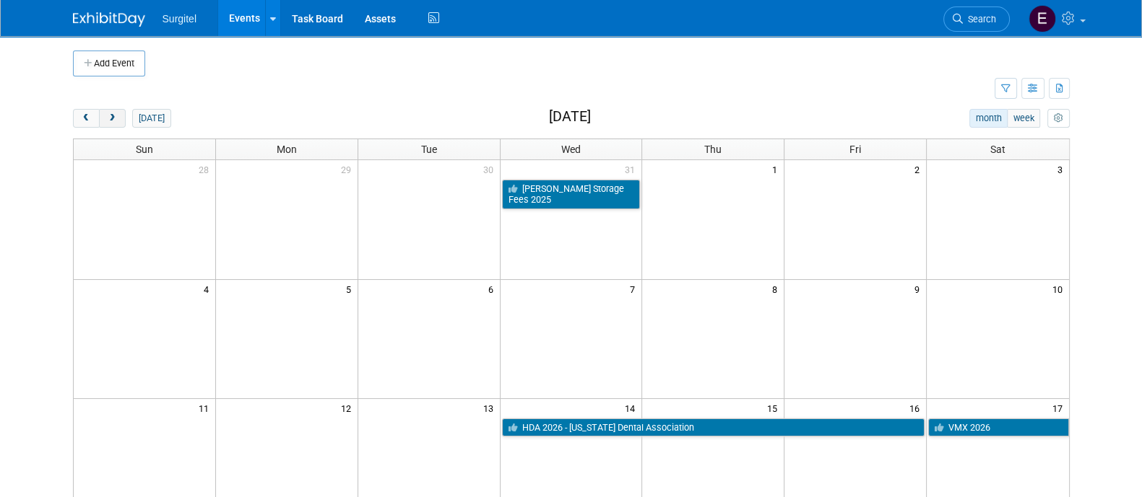
click at [110, 118] on span "next" at bounding box center [112, 118] width 11 height 9
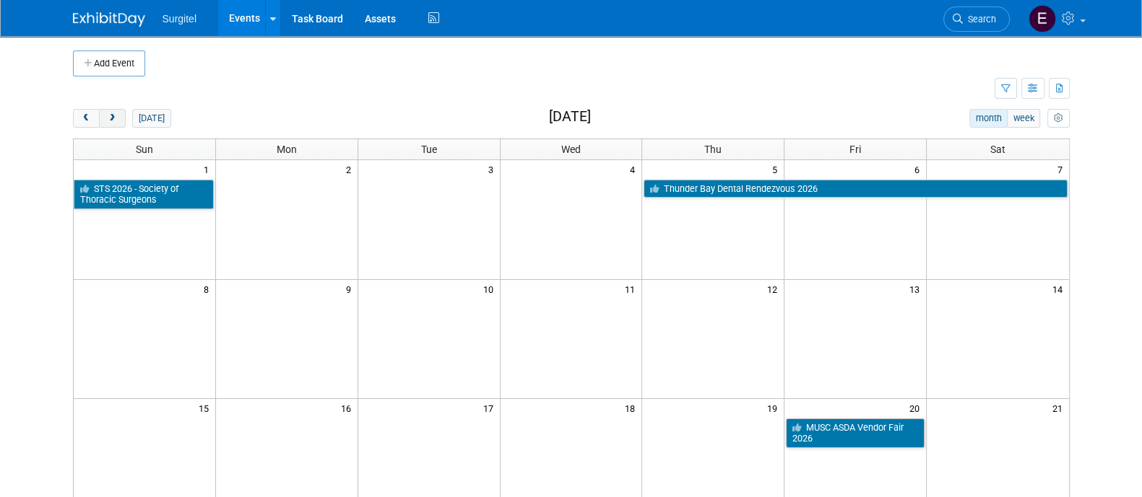
click at [110, 118] on span "next" at bounding box center [112, 118] width 11 height 9
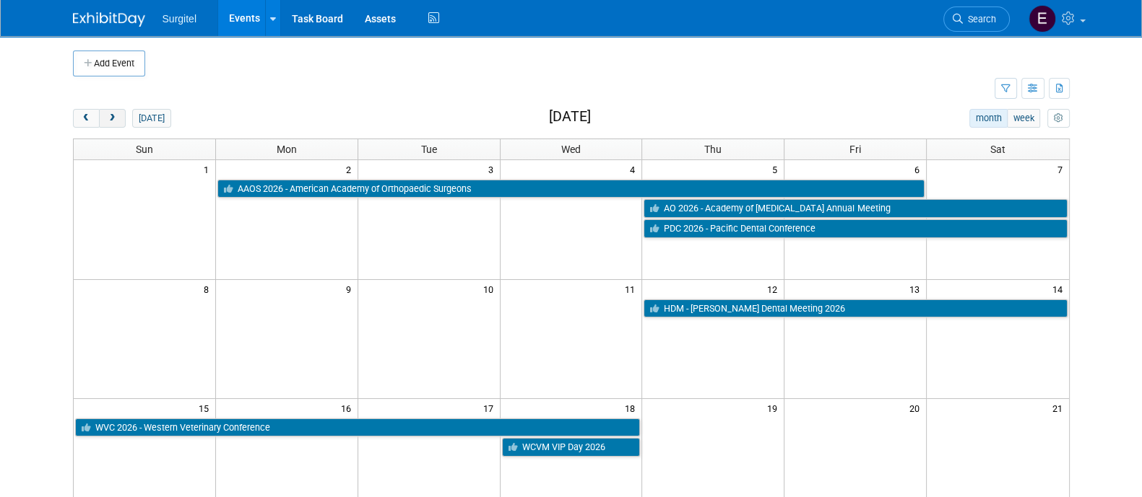
click at [119, 115] on button "next" at bounding box center [112, 118] width 27 height 19
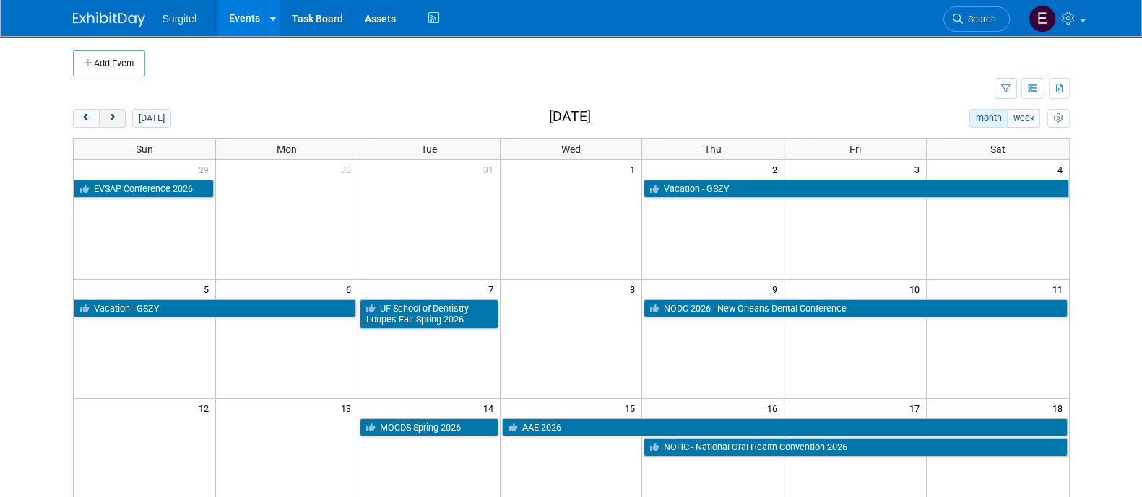
click at [105, 117] on button "next" at bounding box center [112, 118] width 27 height 19
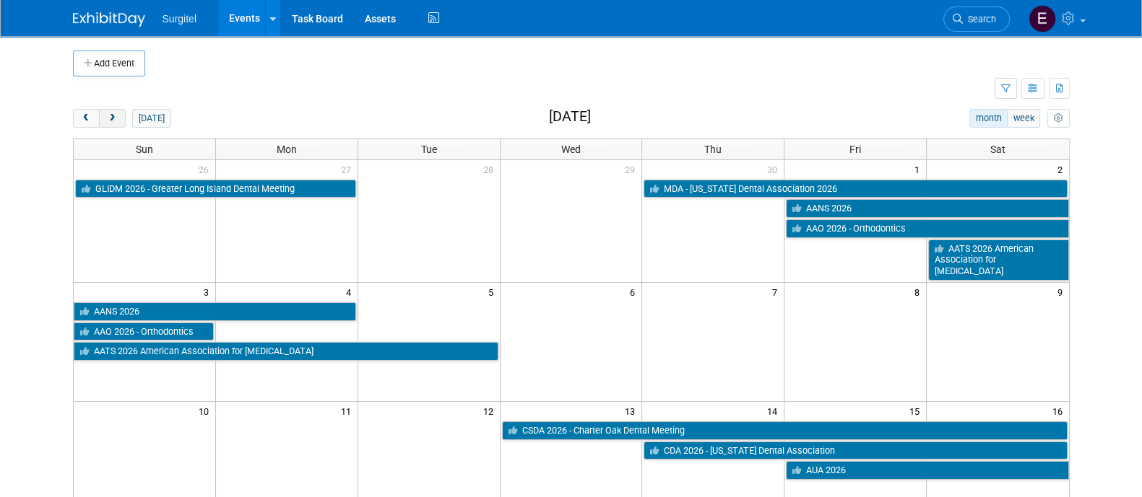
click at [119, 110] on button "next" at bounding box center [112, 118] width 27 height 19
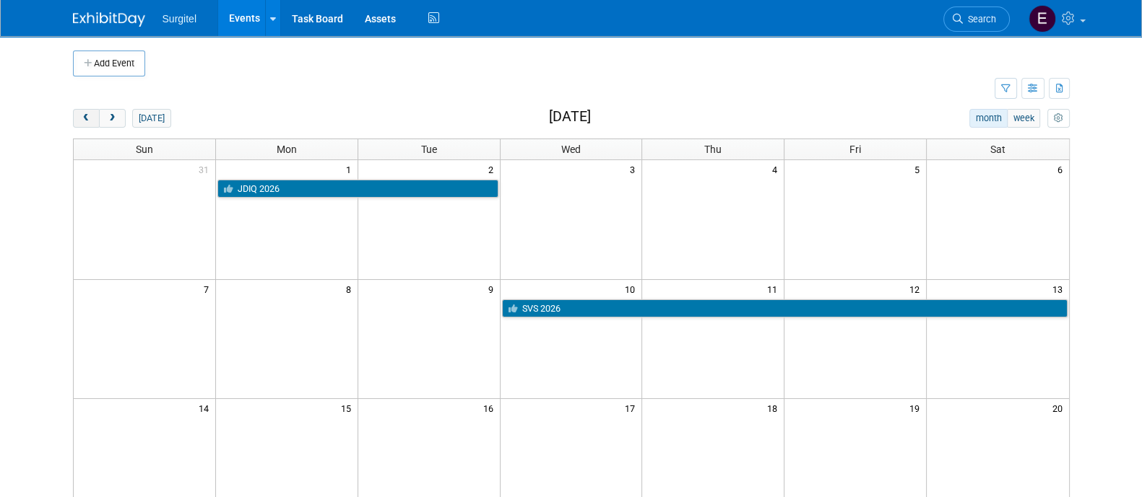
click at [91, 119] on button "prev" at bounding box center [86, 118] width 27 height 19
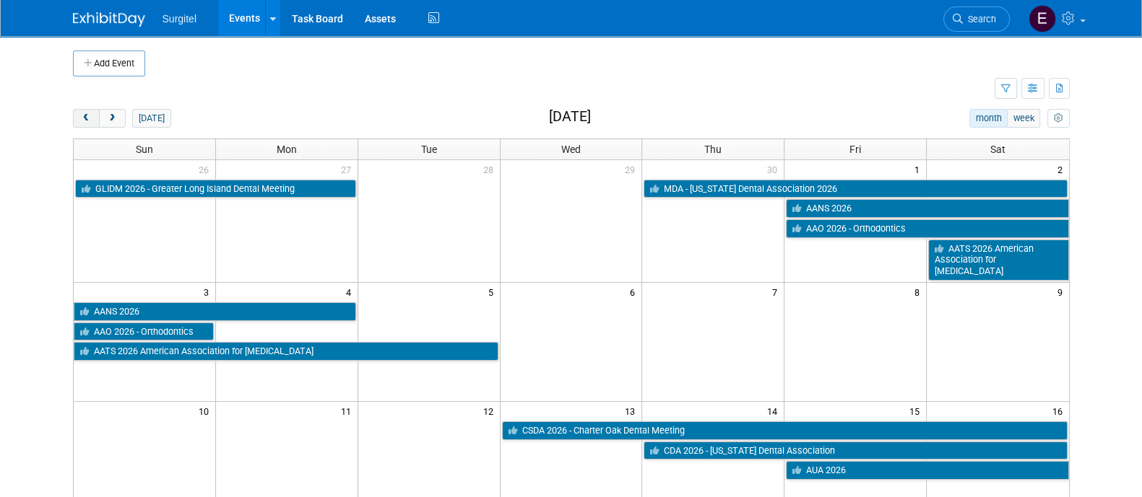
click at [91, 119] on button "prev" at bounding box center [86, 118] width 27 height 19
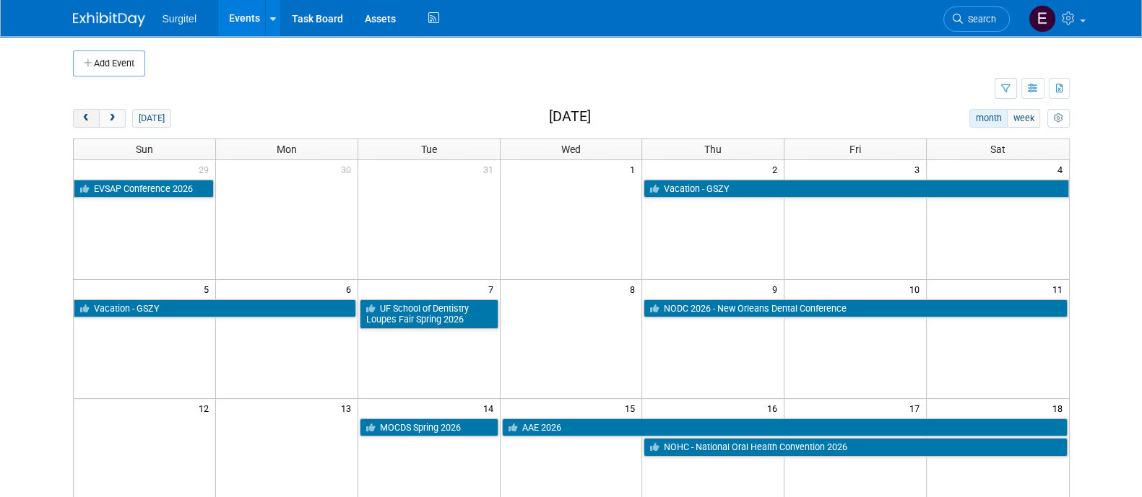
click at [91, 119] on button "prev" at bounding box center [86, 118] width 27 height 19
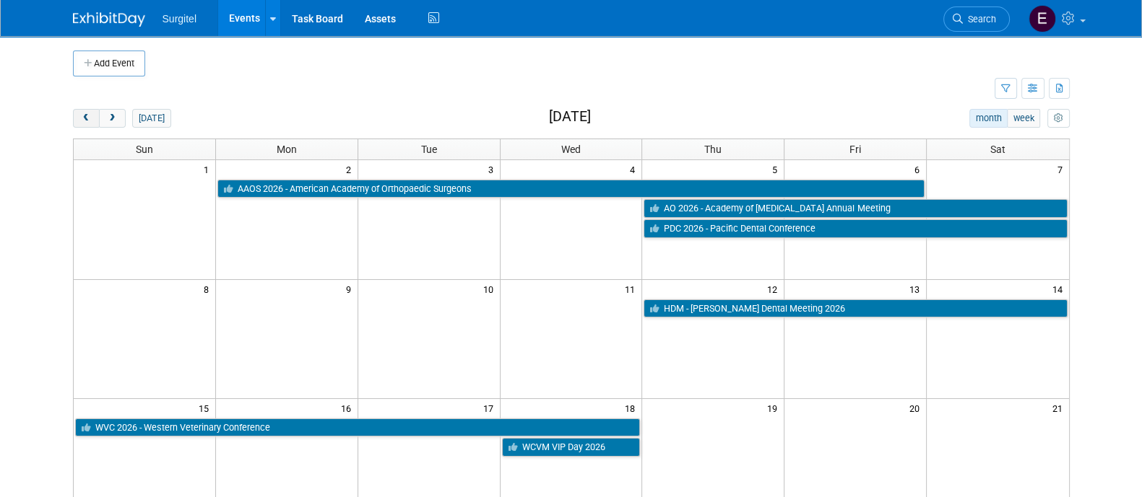
click at [91, 119] on button "prev" at bounding box center [86, 118] width 27 height 19
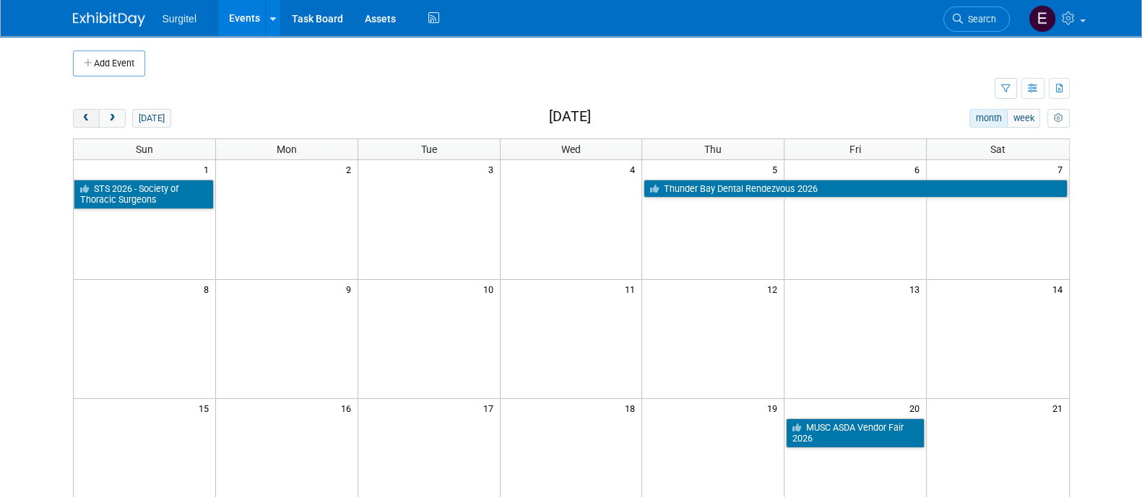
click at [91, 119] on button "prev" at bounding box center [86, 118] width 27 height 19
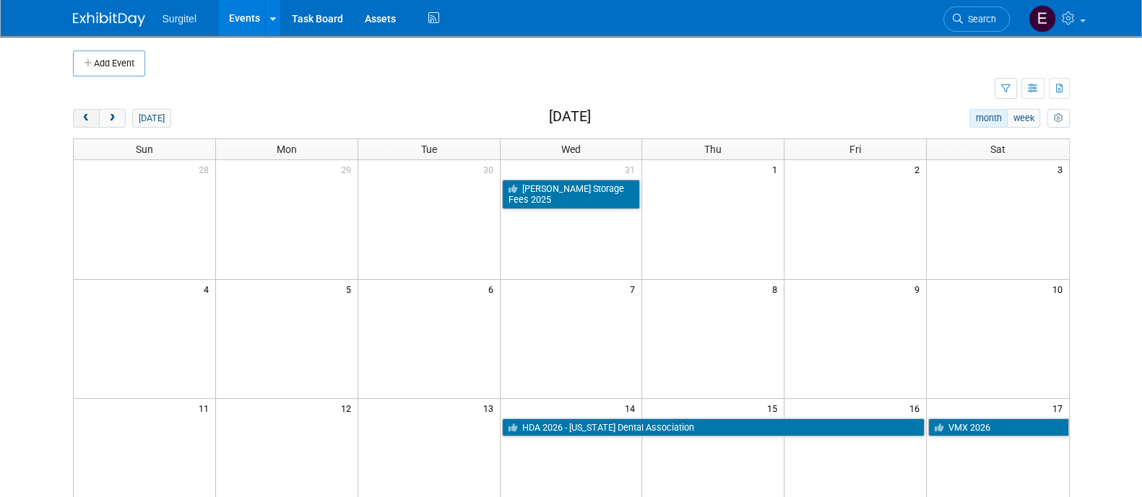
click at [91, 119] on button "prev" at bounding box center [86, 118] width 27 height 19
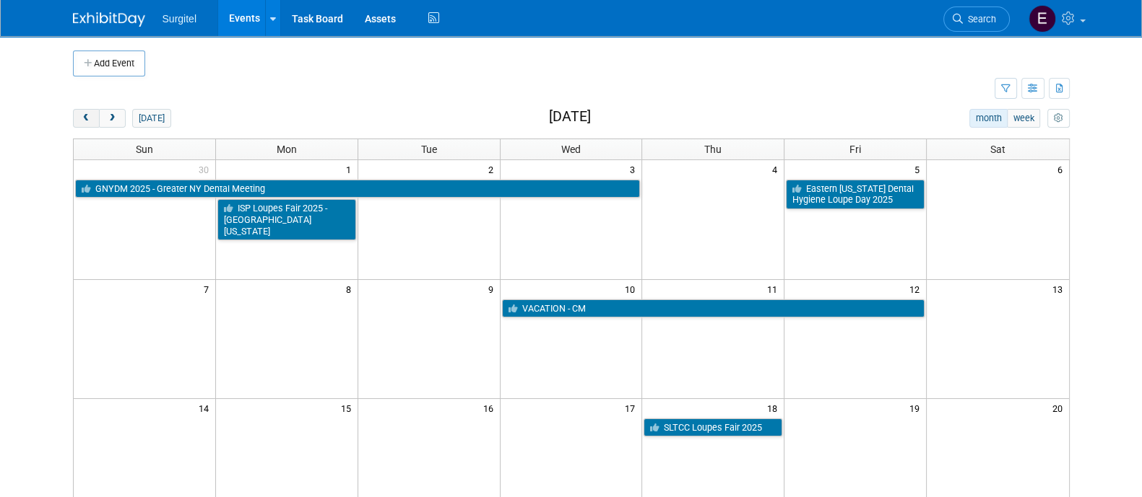
click at [91, 119] on button "prev" at bounding box center [86, 118] width 27 height 19
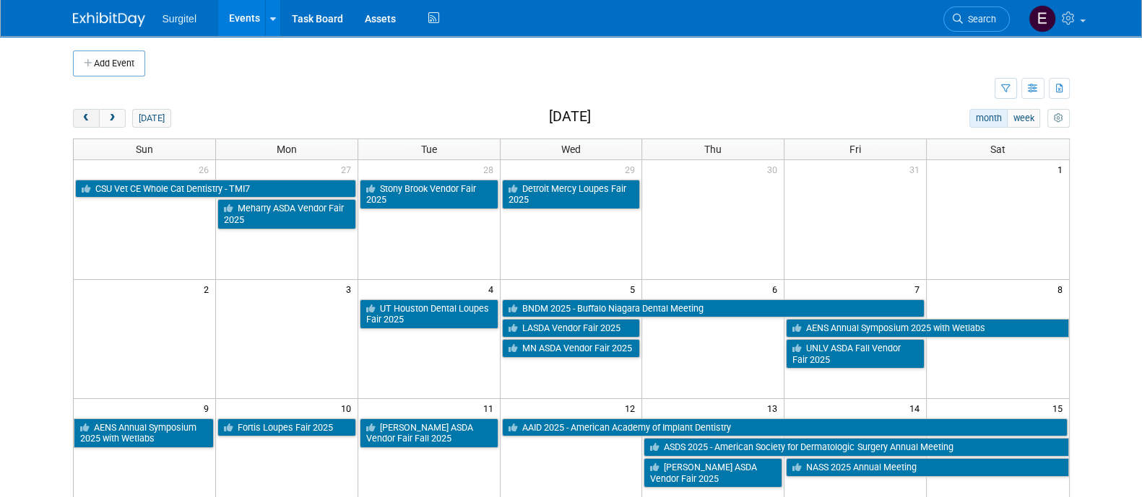
click at [91, 119] on button "prev" at bounding box center [86, 118] width 27 height 19
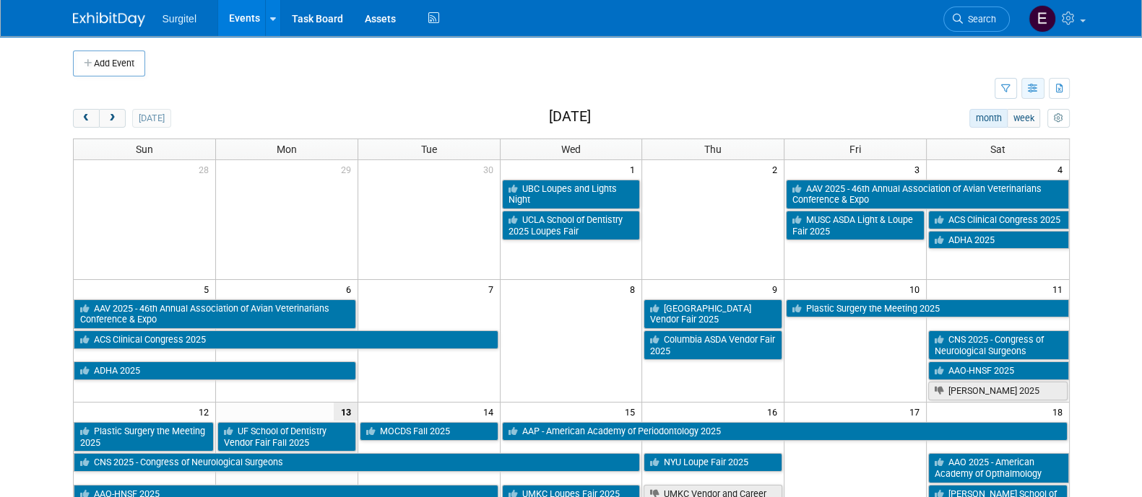
click at [1027, 93] on button "button" at bounding box center [1032, 88] width 23 height 21
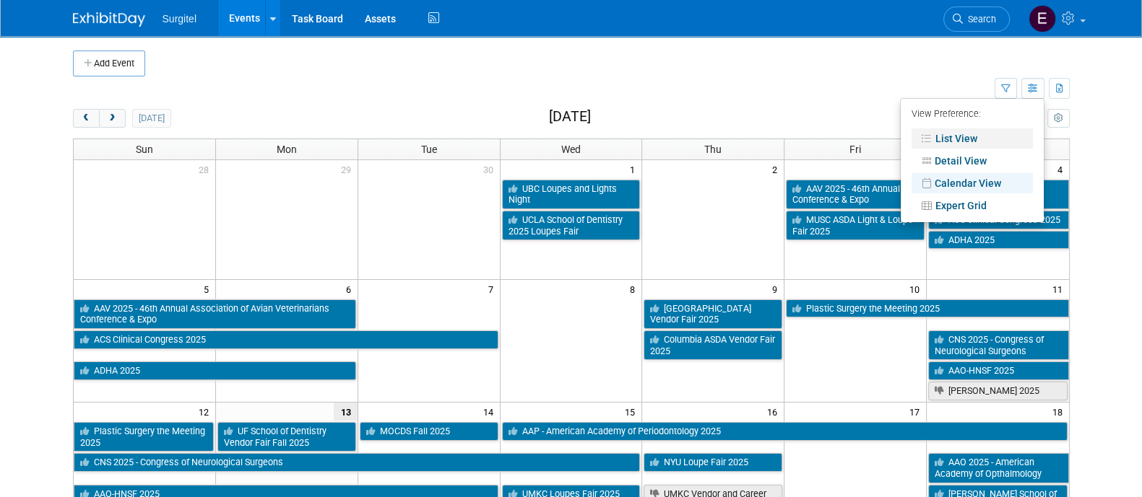
click at [990, 142] on link "List View" at bounding box center [971, 139] width 121 height 20
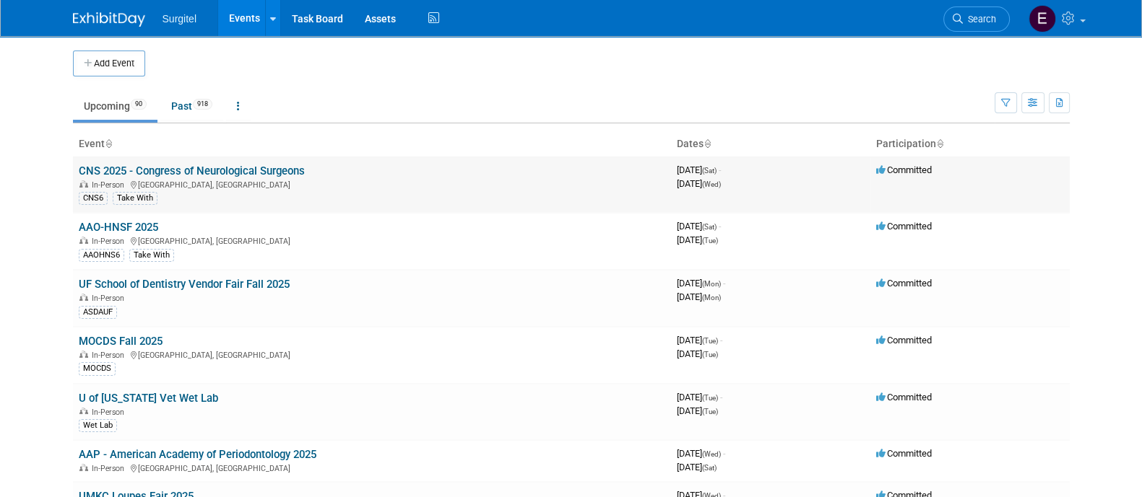
click at [564, 166] on td "CNS 2025 - Congress of Neurological Surgeons In-Person Los Angeles, CA CNS6 Tak…" at bounding box center [372, 185] width 598 height 56
click at [127, 342] on link "MOCDS Fall 2025" at bounding box center [121, 341] width 84 height 13
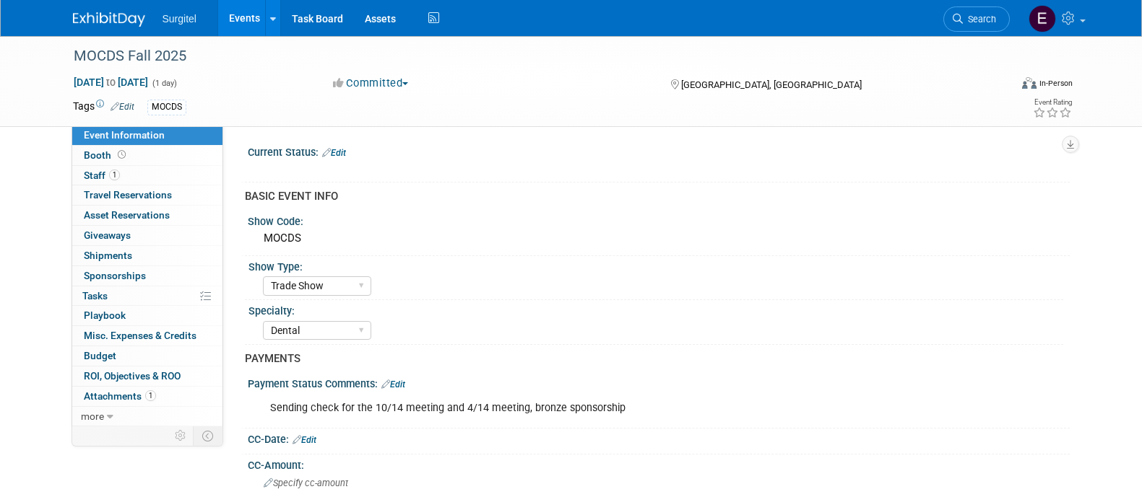
select select "Trade Show"
select select "Dental"
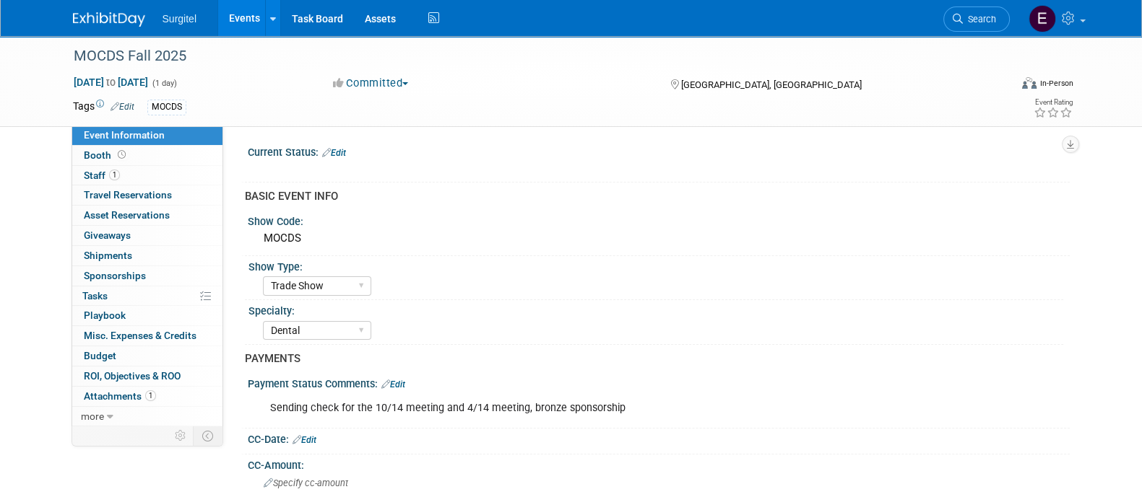
click at [241, 9] on link "Events" at bounding box center [244, 18] width 53 height 36
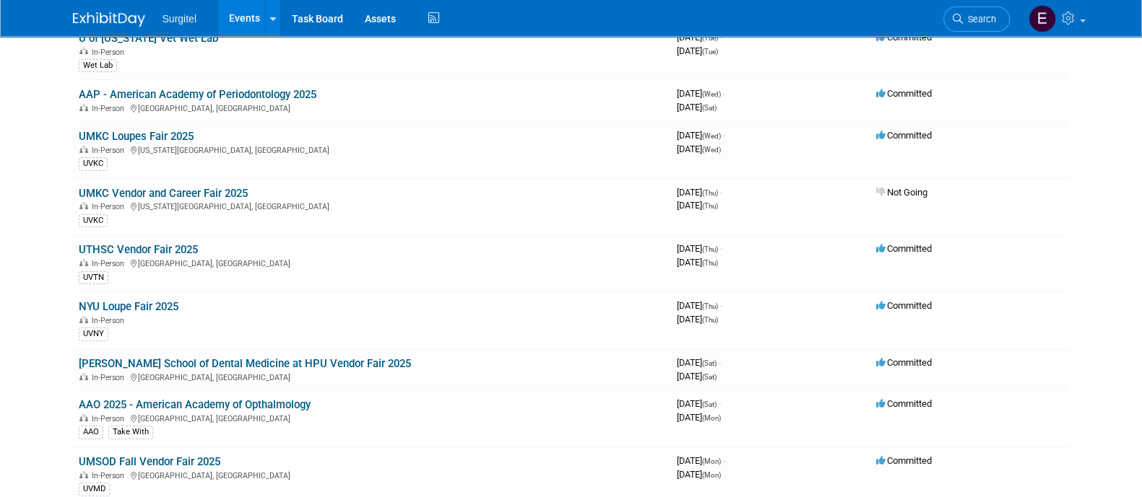
scroll to position [368, 0]
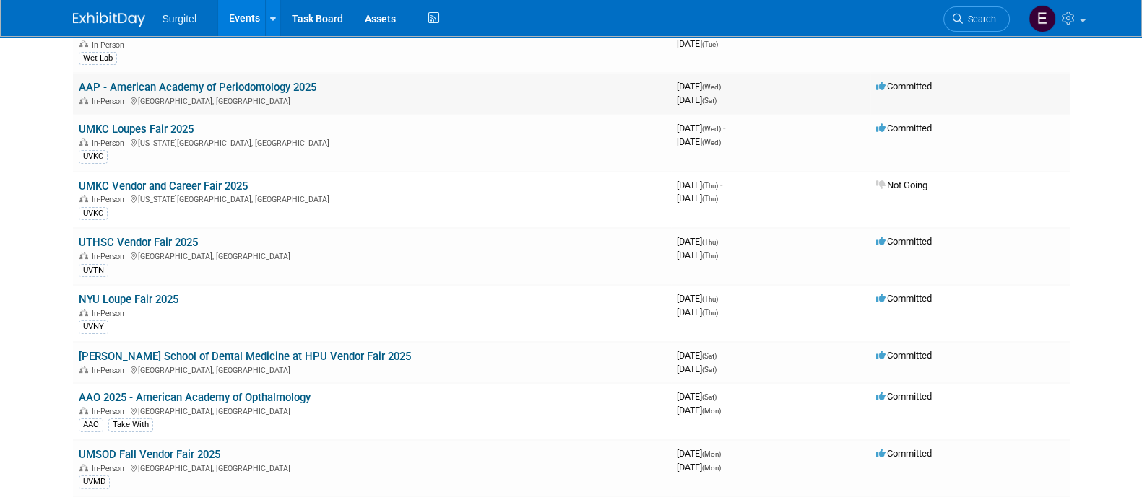
click at [282, 81] on link "AAP - American Academy of Periodontology 2025" at bounding box center [198, 87] width 238 height 13
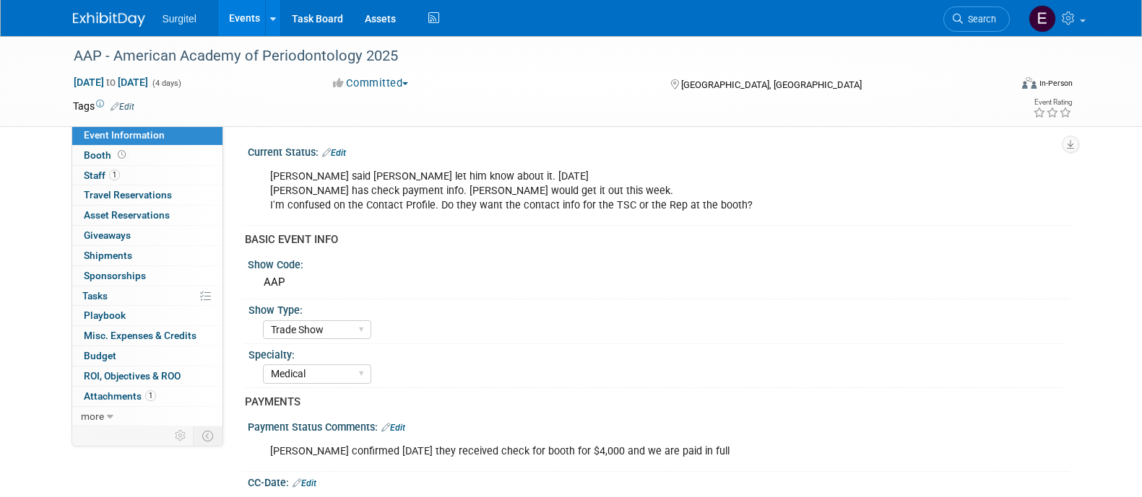
select select "Trade Show"
select select "Medical"
select select "No"
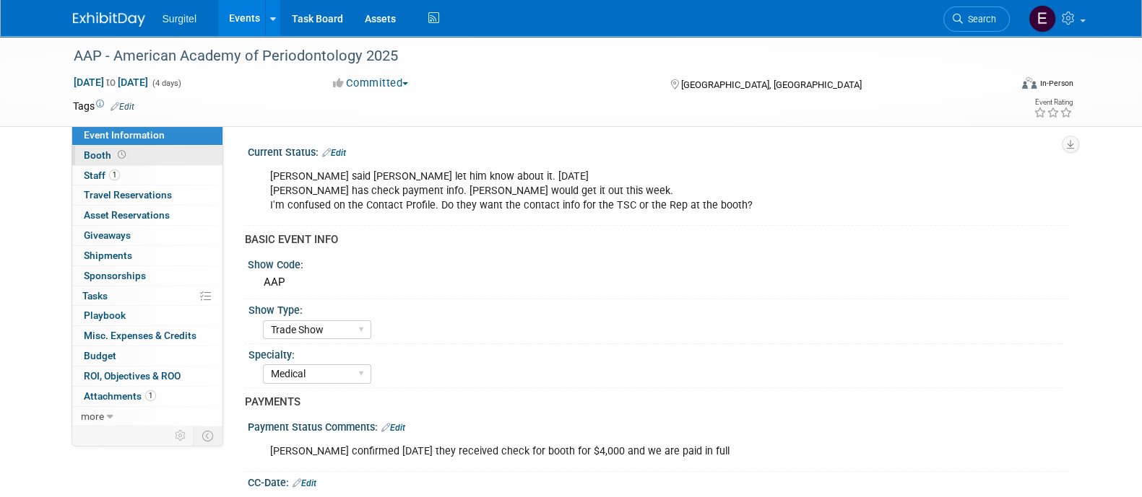
click at [157, 160] on link "Booth" at bounding box center [147, 155] width 150 height 19
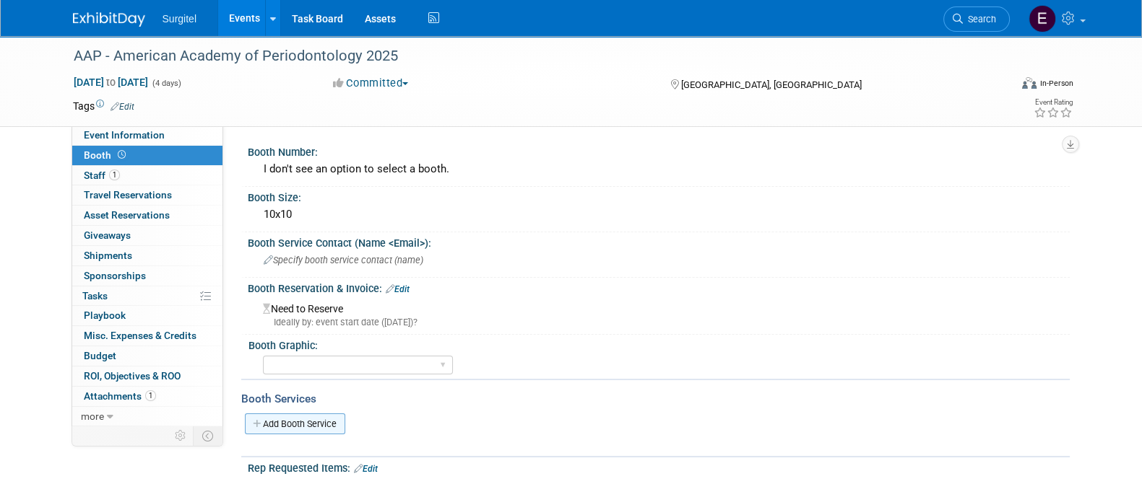
click at [315, 420] on link "Add Booth Service" at bounding box center [295, 424] width 100 height 21
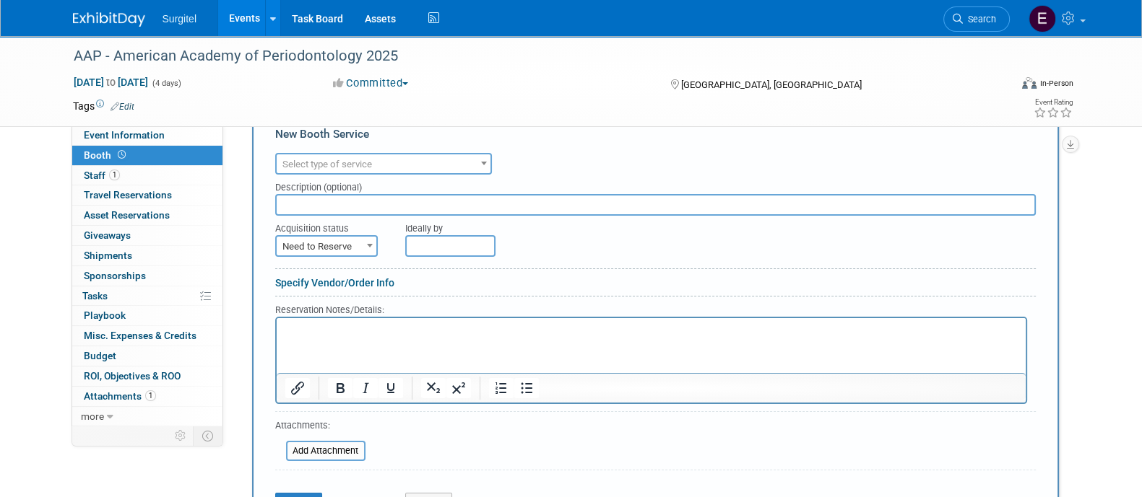
scroll to position [317, 0]
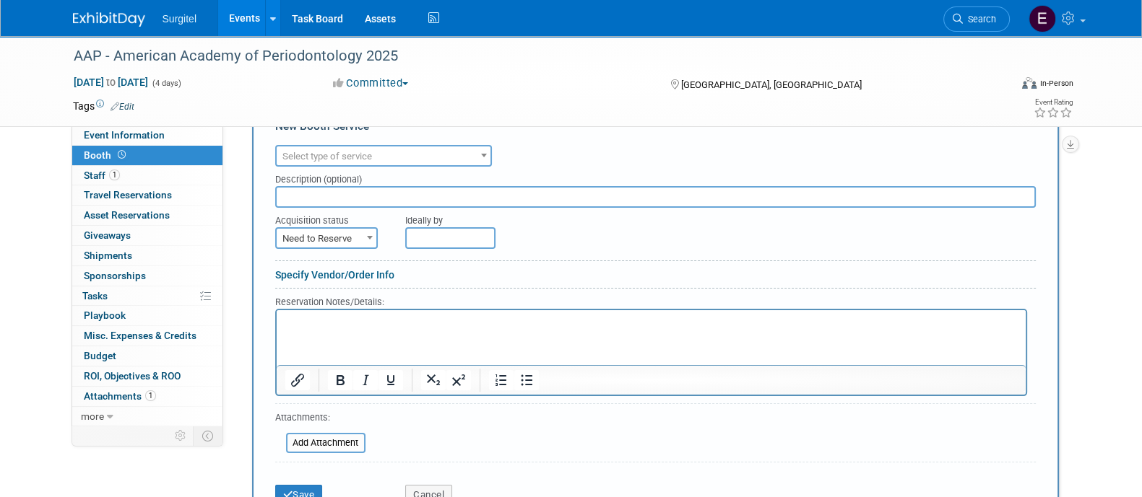
click at [440, 157] on span "Select type of service" at bounding box center [384, 157] width 214 height 20
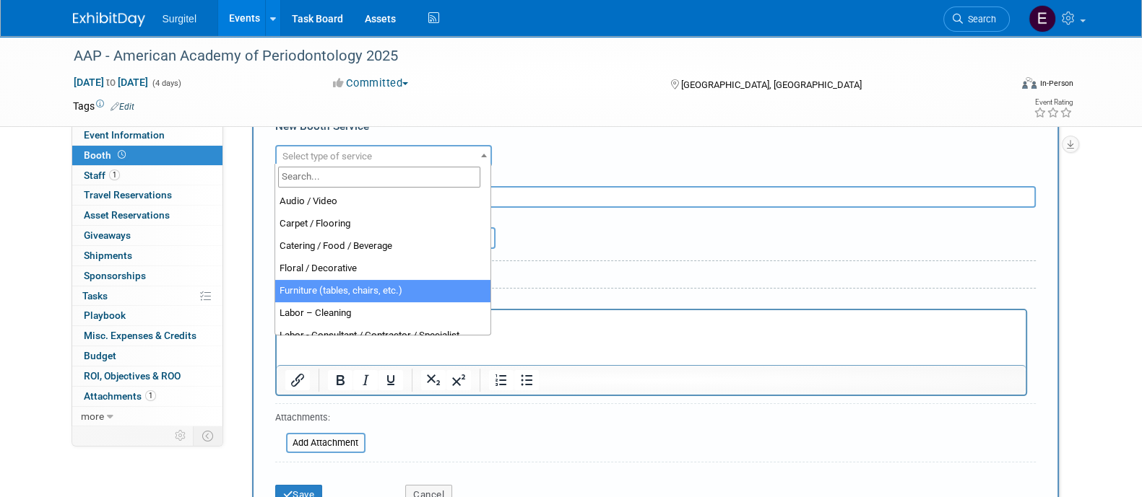
select select "6"
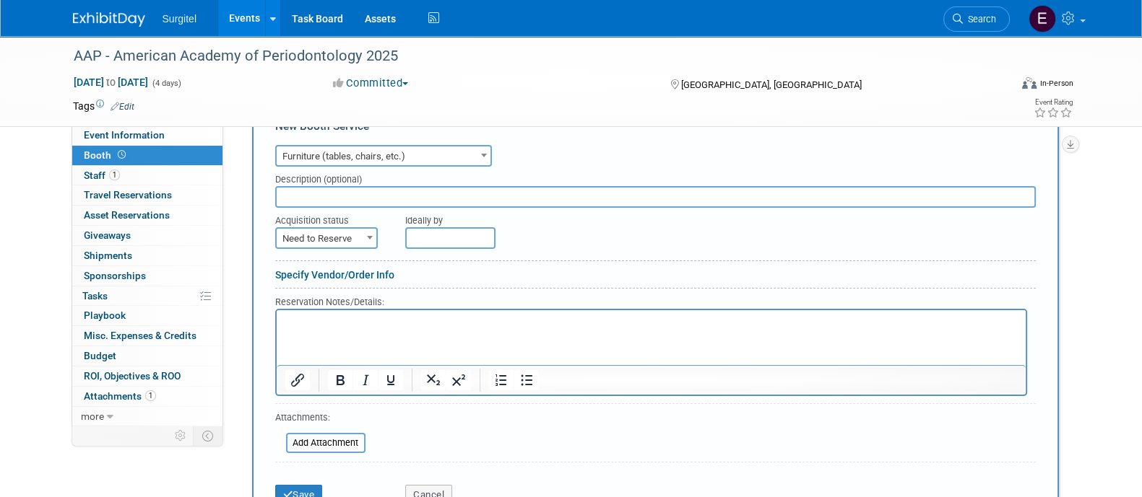
click at [390, 196] on input "text" at bounding box center [655, 197] width 760 height 22
type input "carpet, padding, electric, 8' table, 2 chairs"
click at [315, 230] on span "Need to Reserve" at bounding box center [327, 239] width 100 height 20
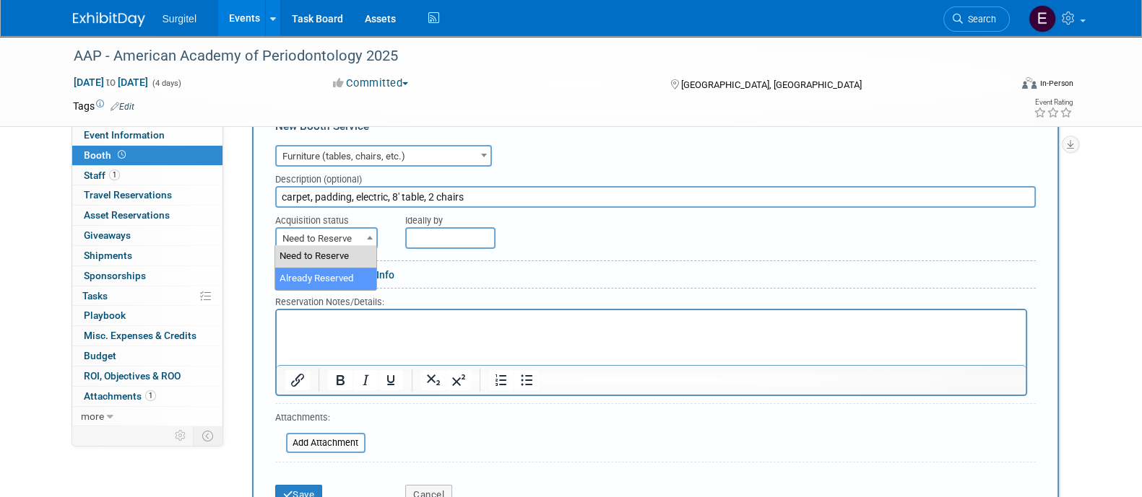
select select "2"
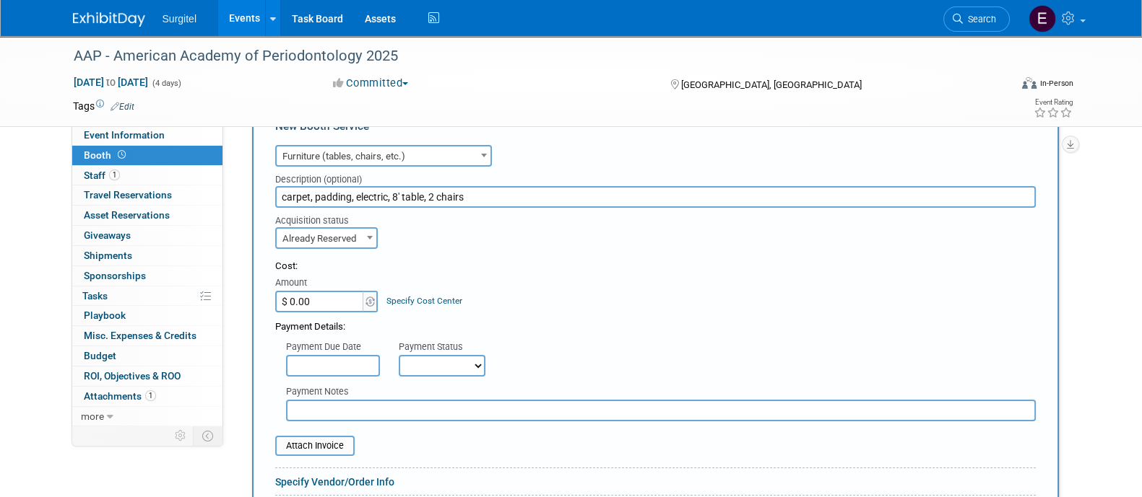
click at [423, 355] on select "Not Paid Yet Partially Paid Paid in Full" at bounding box center [442, 366] width 87 height 22
select select "1"
click at [399, 355] on select "Not Paid Yet Partially Paid Paid in Full" at bounding box center [442, 366] width 87 height 22
click at [325, 308] on input "$ 0.00" at bounding box center [320, 302] width 90 height 22
type input "$ 2,218.25"
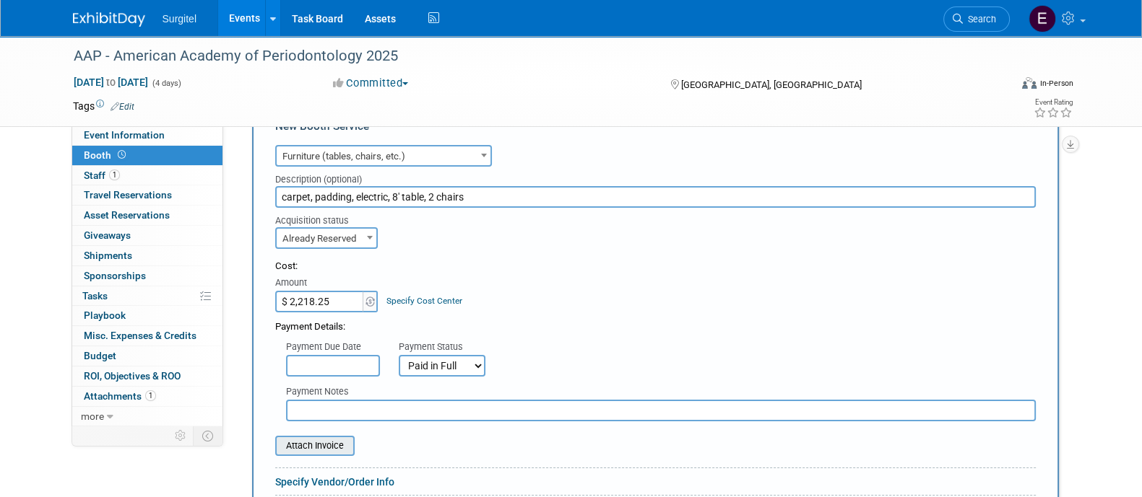
click at [297, 443] on input "file" at bounding box center [267, 446] width 172 height 17
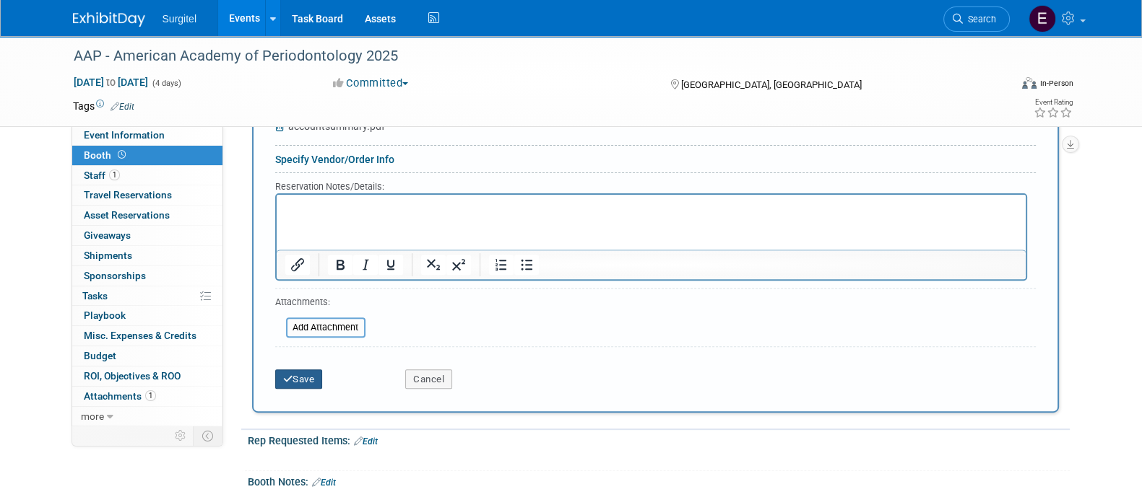
click at [317, 379] on button "Save" at bounding box center [299, 380] width 48 height 20
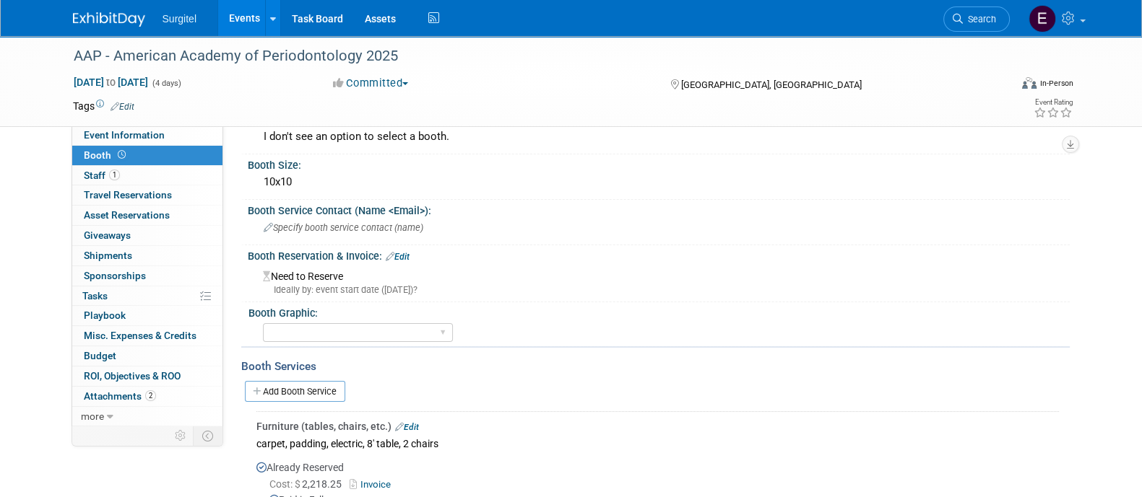
scroll to position [0, 0]
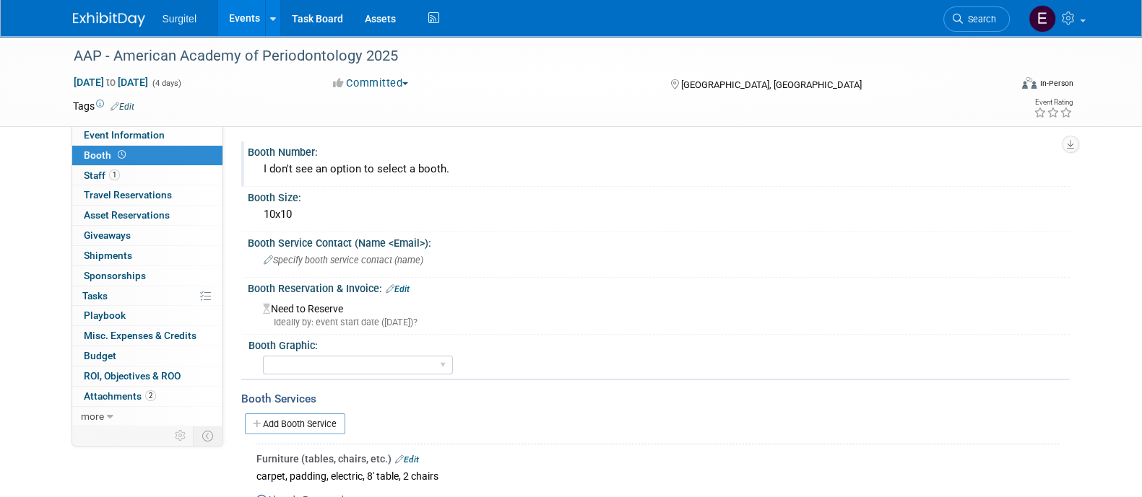
click at [453, 168] on div "I don't see an option to select a booth." at bounding box center [658, 169] width 800 height 22
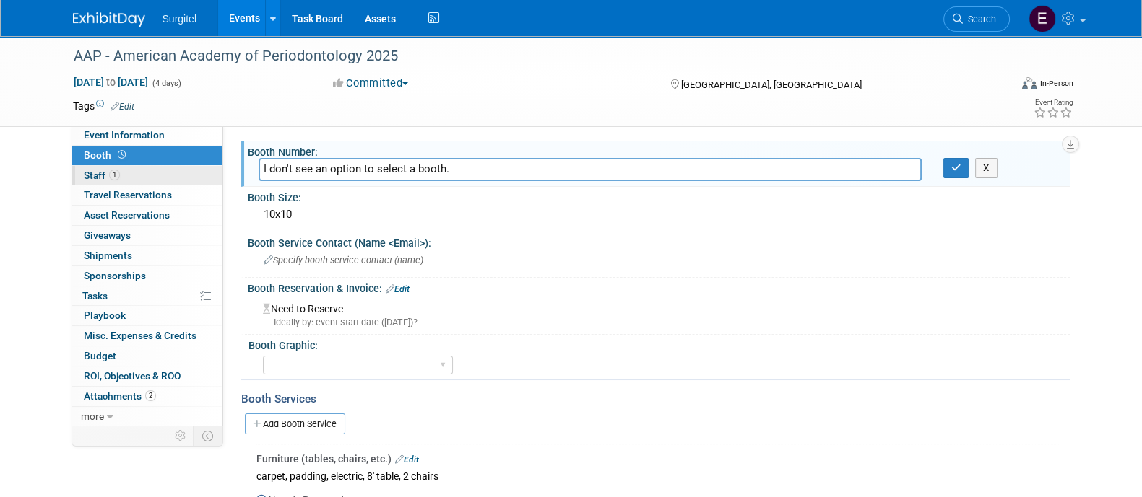
drag, startPoint x: 461, startPoint y: 170, endPoint x: 171, endPoint y: 174, distance: 290.3
click at [171, 174] on div "Event Information Event Info Booth Booth 1 Staff 1 Staff 0 Travel Reservations …" at bounding box center [571, 431] width 1018 height 790
type input "\"
type input "712"
click at [957, 166] on icon "button" at bounding box center [956, 167] width 10 height 9
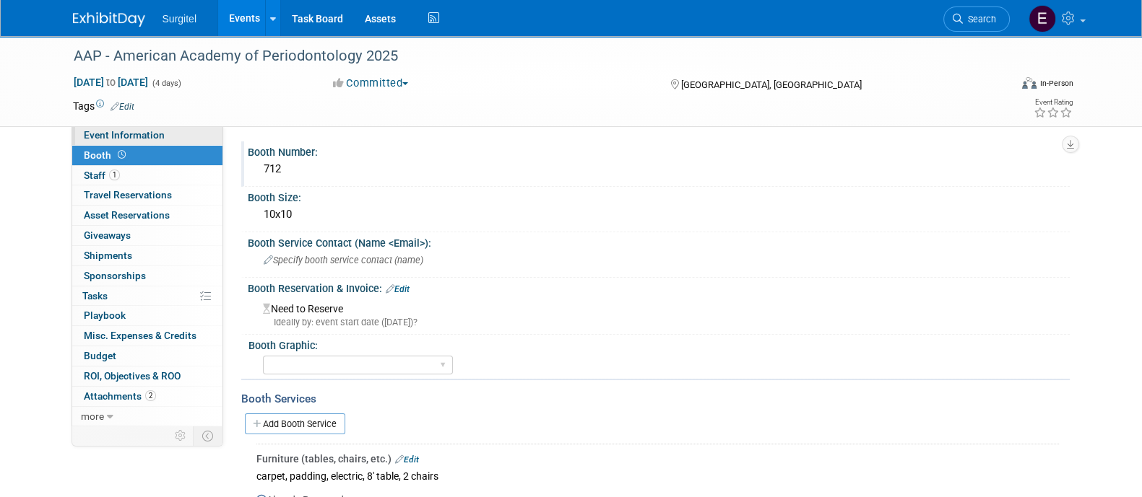
click at [142, 135] on span "Event Information" at bounding box center [124, 135] width 81 height 12
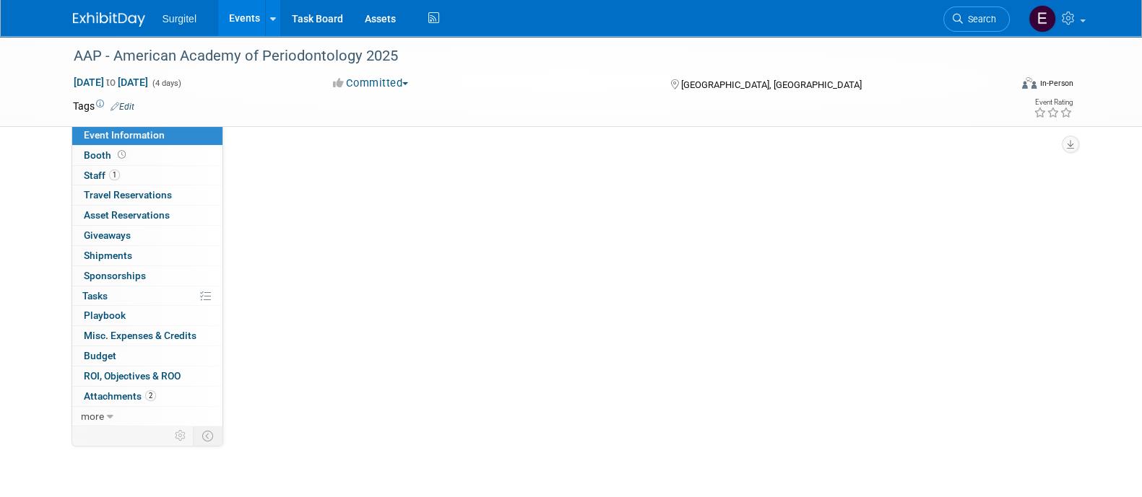
select select "Trade Show"
select select "Medical"
select select "No"
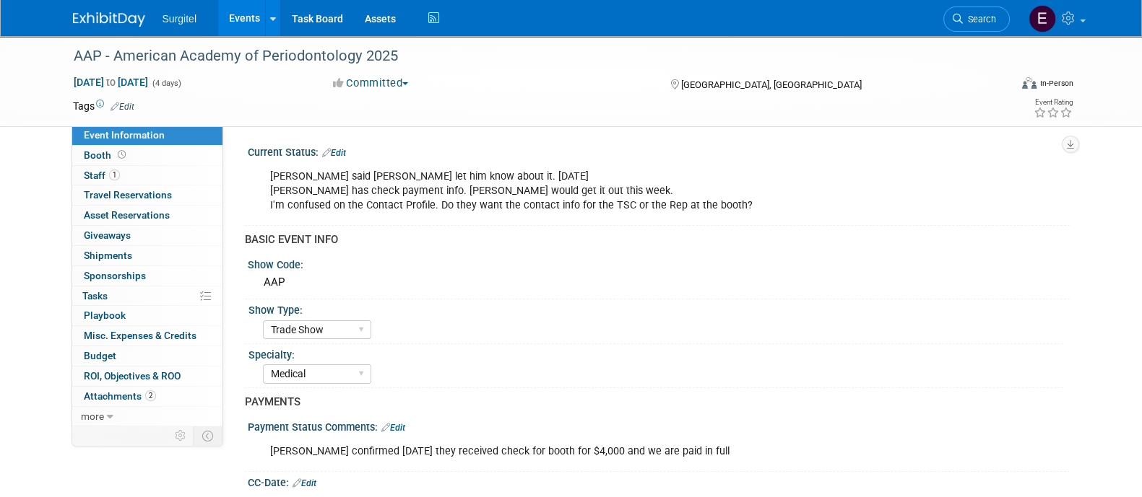
click at [129, 108] on link "Edit" at bounding box center [122, 107] width 24 height 10
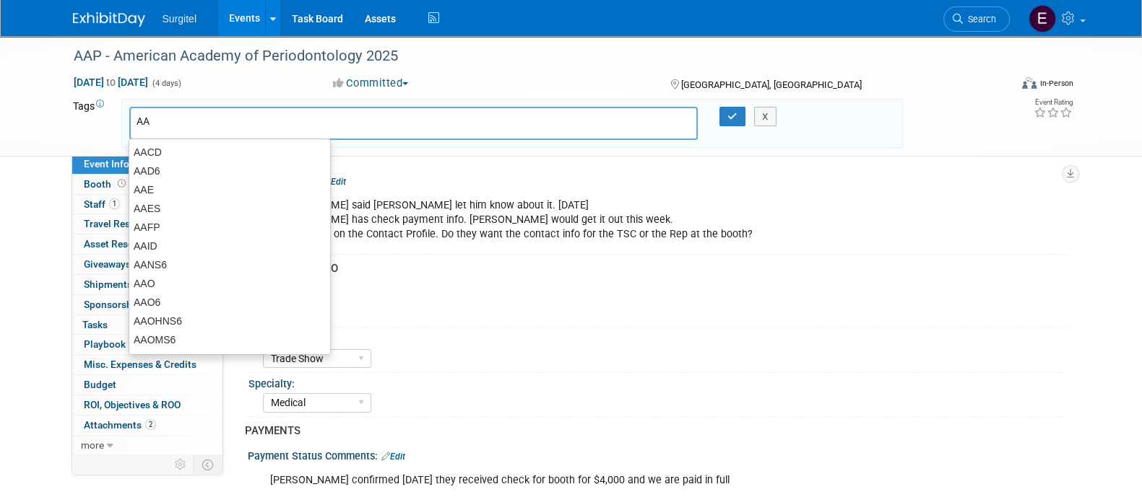
type input "AAP"
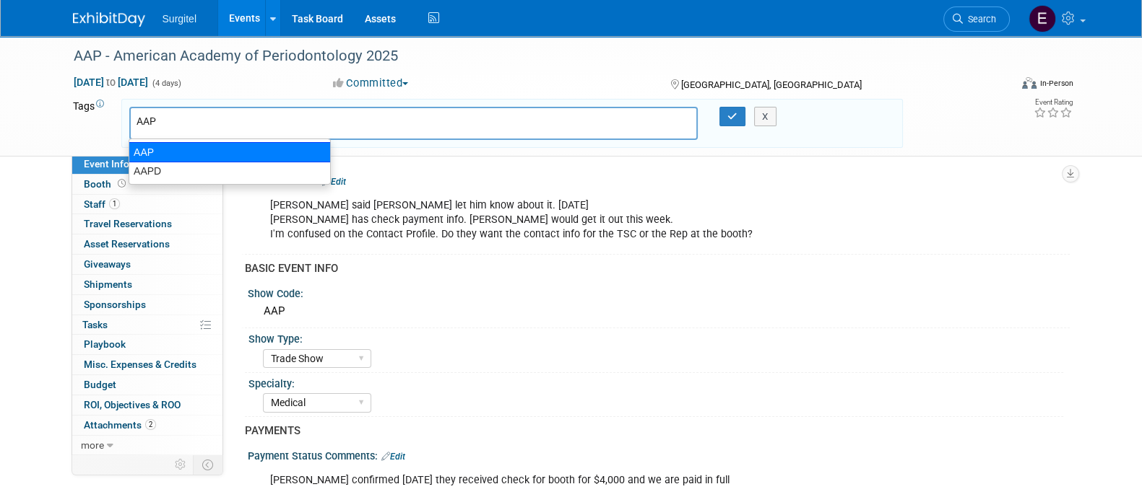
click at [160, 144] on div "AAP" at bounding box center [230, 152] width 202 height 20
type input "AAP"
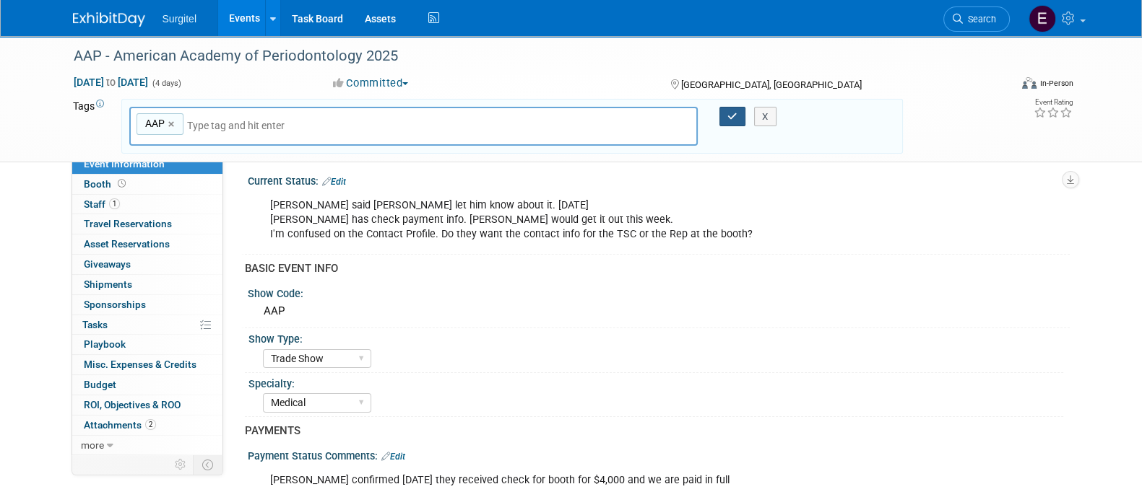
click at [737, 119] on button "button" at bounding box center [732, 117] width 26 height 20
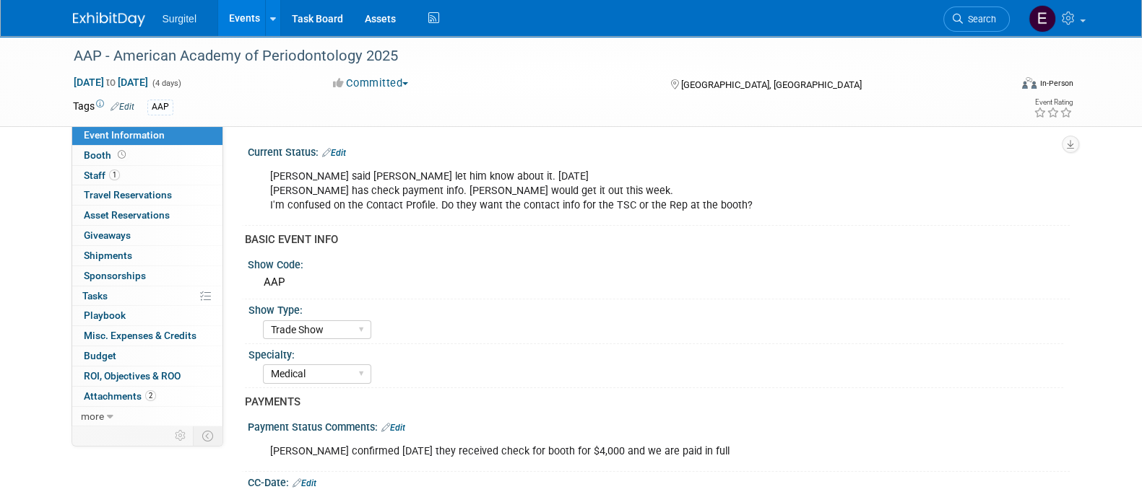
click at [241, 27] on link "Events" at bounding box center [244, 18] width 53 height 36
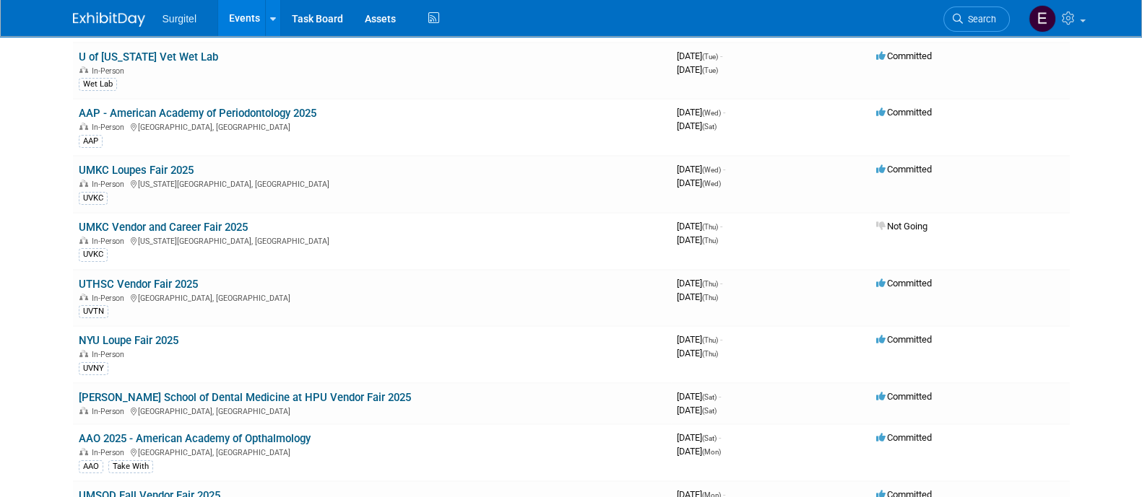
scroll to position [355, 0]
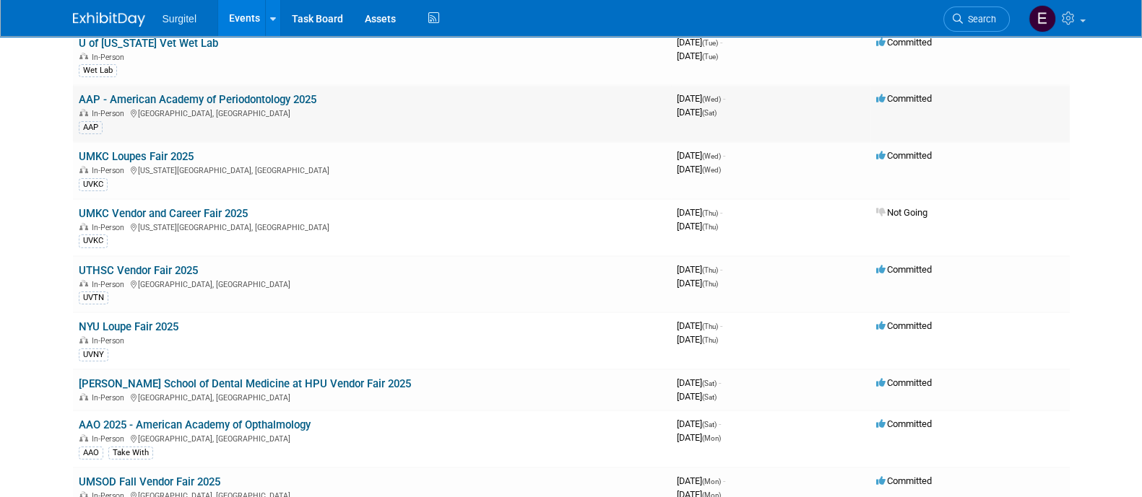
click at [225, 95] on link "AAP - American Academy of Periodontology 2025" at bounding box center [198, 99] width 238 height 13
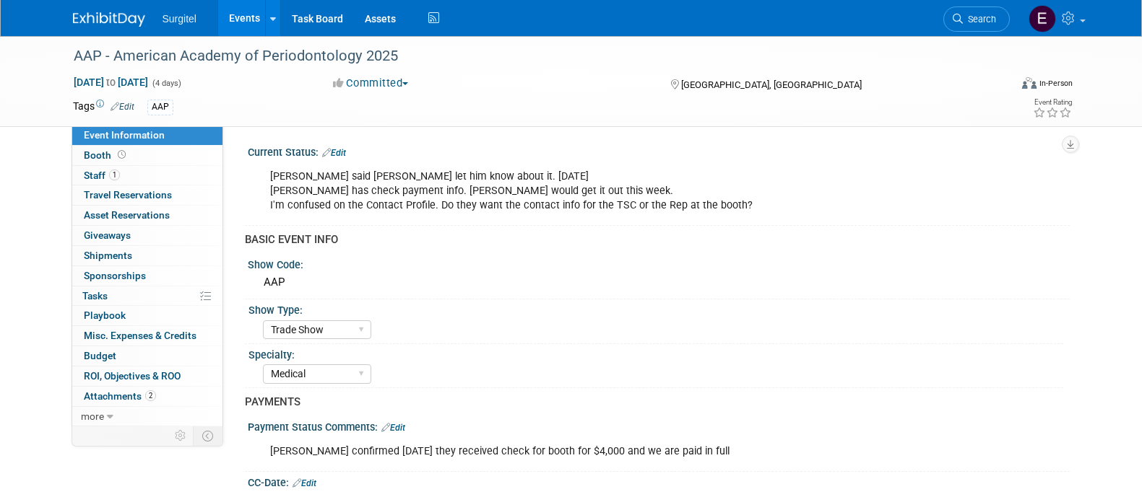
select select "Trade Show"
select select "Medical"
select select "No"
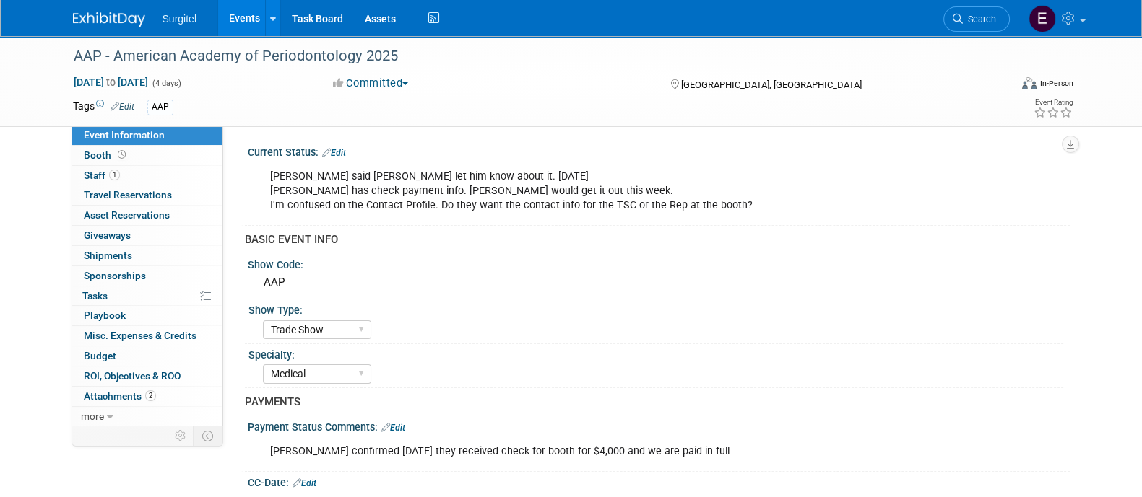
click at [339, 150] on link "Edit" at bounding box center [334, 153] width 24 height 10
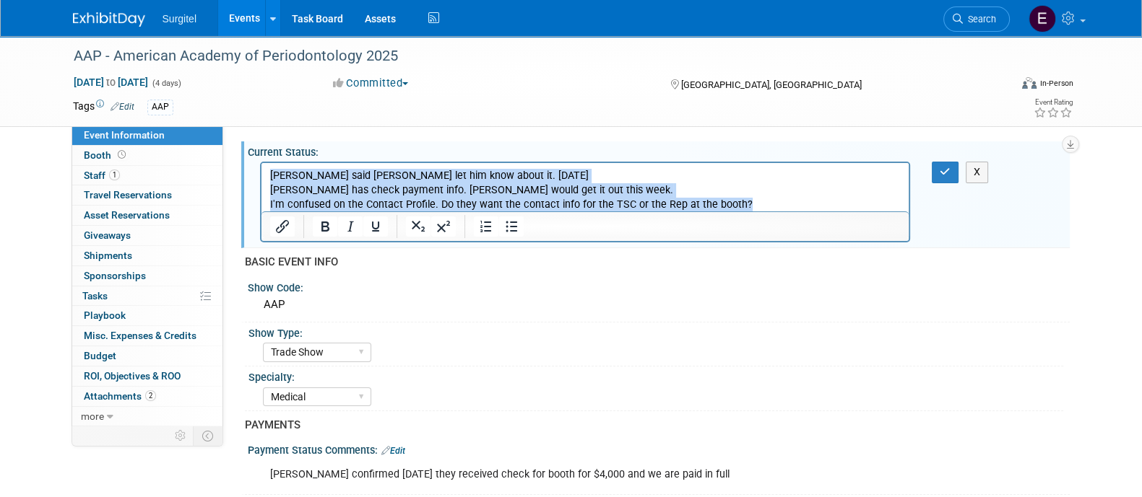
drag, startPoint x: 778, startPoint y: 199, endPoint x: 512, endPoint y: 320, distance: 291.8
click at [261, 163] on html "Larry said Brent let him know about it. 6/2/2025 Sharon has check payment info.…" at bounding box center [585, 187] width 648 height 49
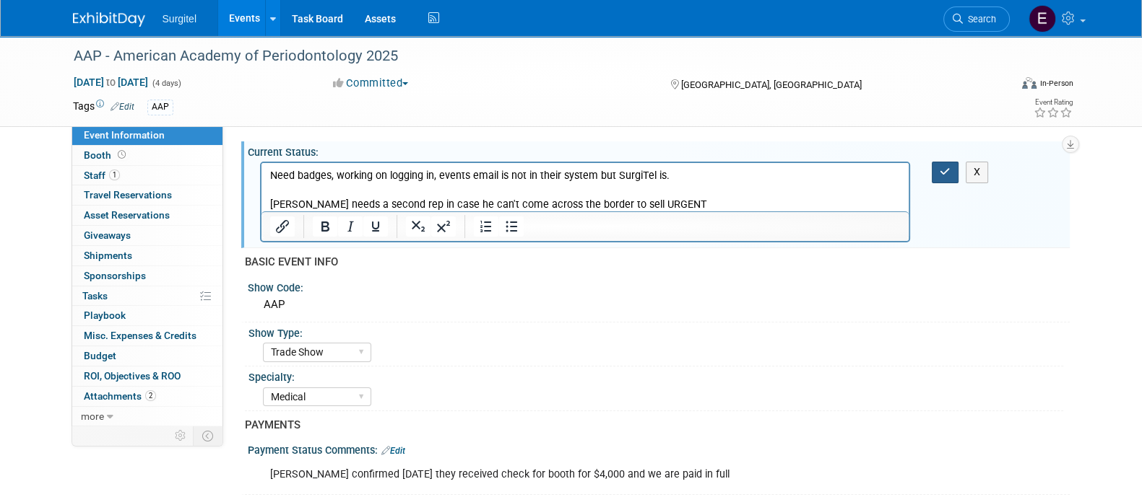
click at [947, 165] on button "button" at bounding box center [944, 172] width 27 height 21
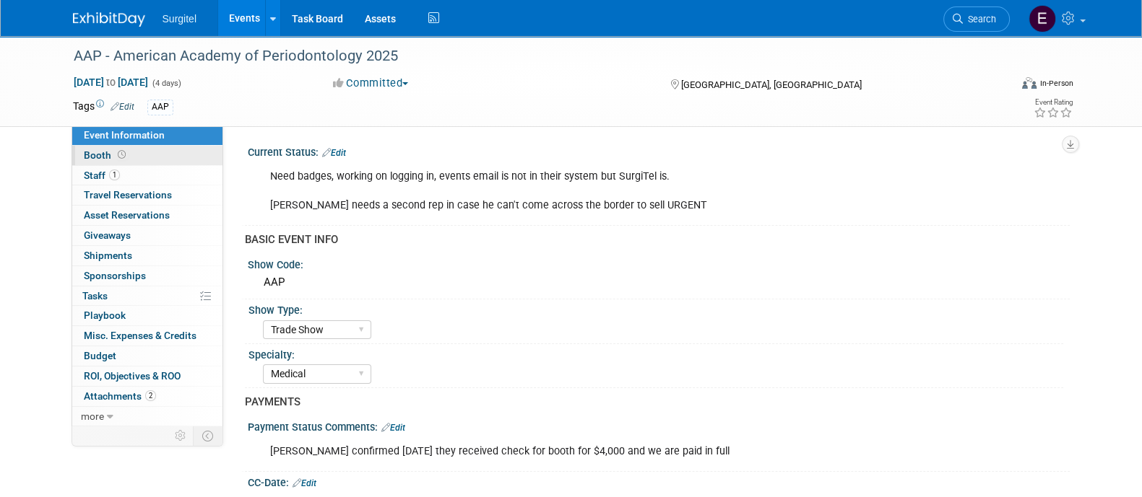
click at [129, 148] on link "Booth" at bounding box center [147, 155] width 150 height 19
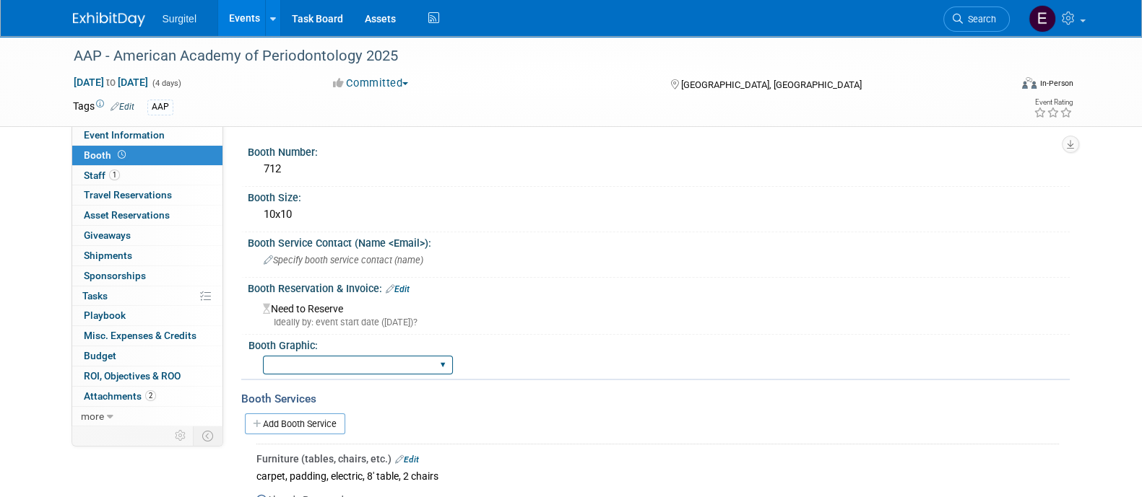
click at [339, 357] on select "Big Island Booth 10x20 Backlit 8' Fabric Popup 10' Light Box 2' Fabric Banner N…" at bounding box center [358, 365] width 190 height 19
select select "8' Fabric Popup"
click at [263, 356] on select "Big Island Booth 10x20 Backlit 8' Fabric Popup 10' Light Box 2' Fabric Banner N…" at bounding box center [358, 365] width 190 height 19
click at [173, 128] on link "Event Information" at bounding box center [147, 135] width 150 height 19
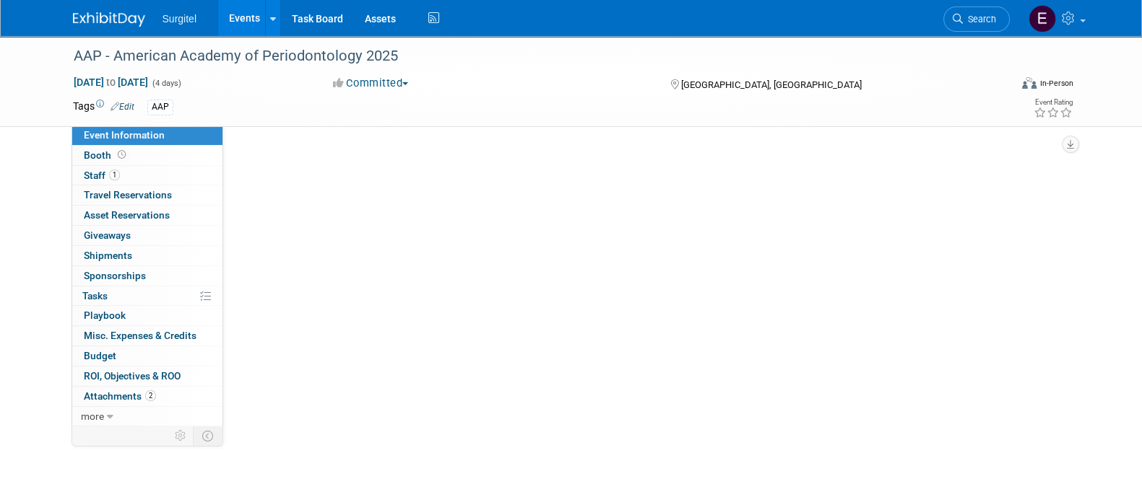
select select "Trade Show"
select select "Medical"
select select "No"
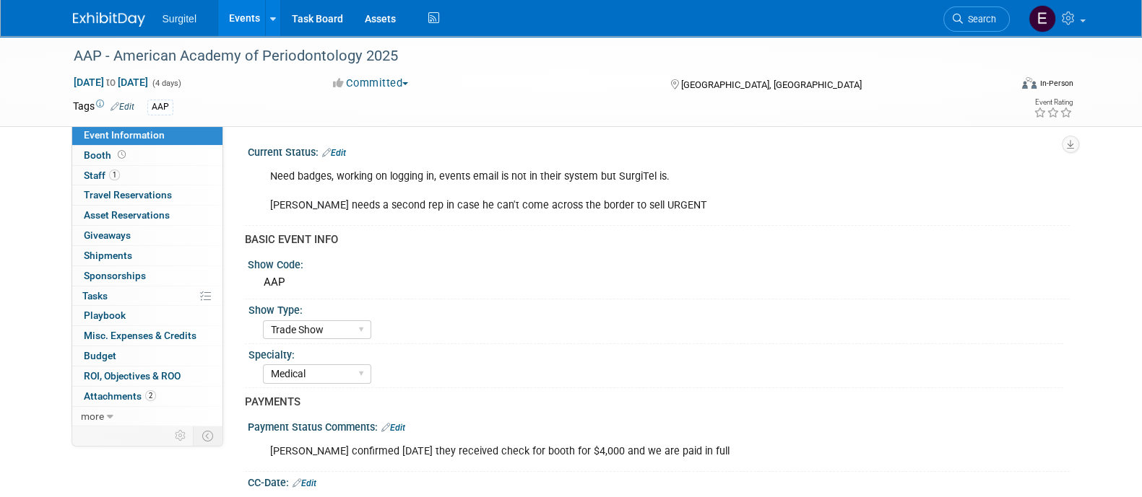
click at [340, 153] on link "Edit" at bounding box center [334, 153] width 24 height 10
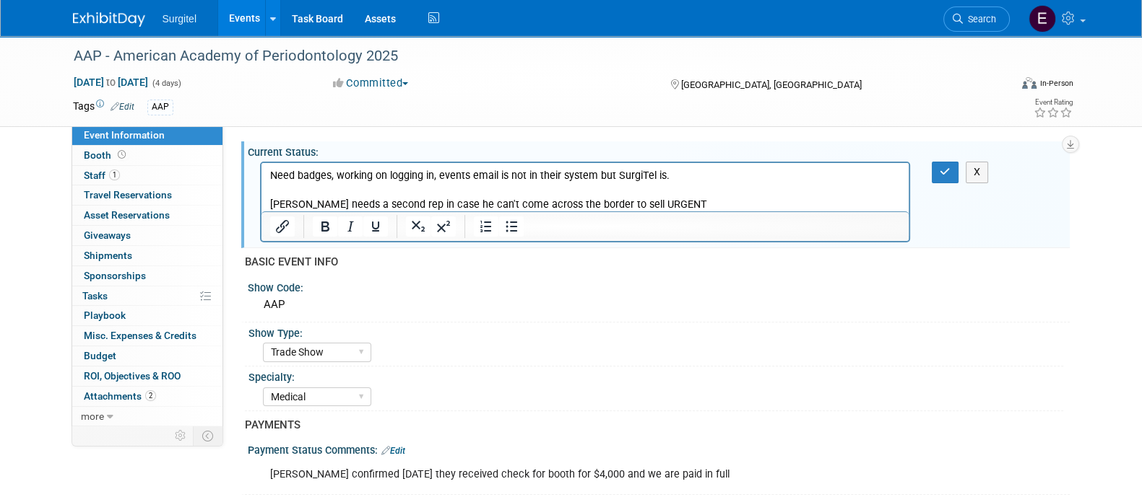
click at [677, 212] on div at bounding box center [585, 227] width 648 height 30
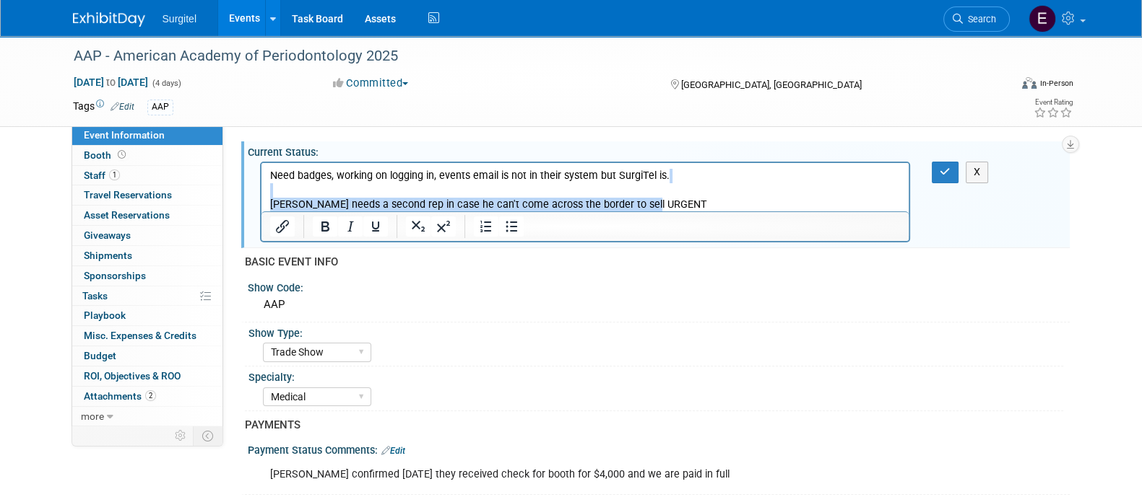
drag, startPoint x: 653, startPoint y: 203, endPoint x: 238, endPoint y: 189, distance: 415.4
click at [261, 189] on html "Need badges, working on logging in, events email is not in their system but Sur…" at bounding box center [585, 187] width 648 height 49
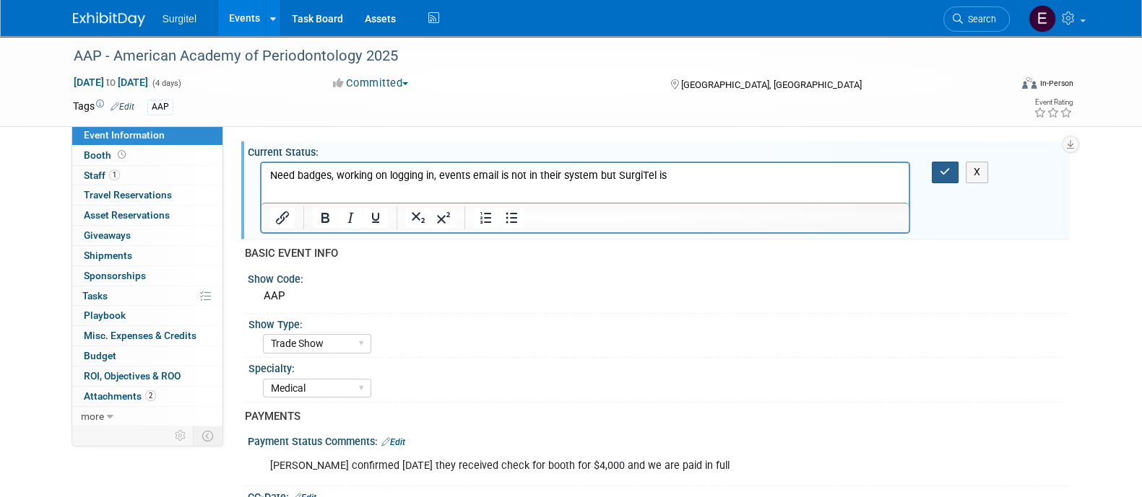
click at [947, 175] on icon "button" at bounding box center [944, 172] width 11 height 10
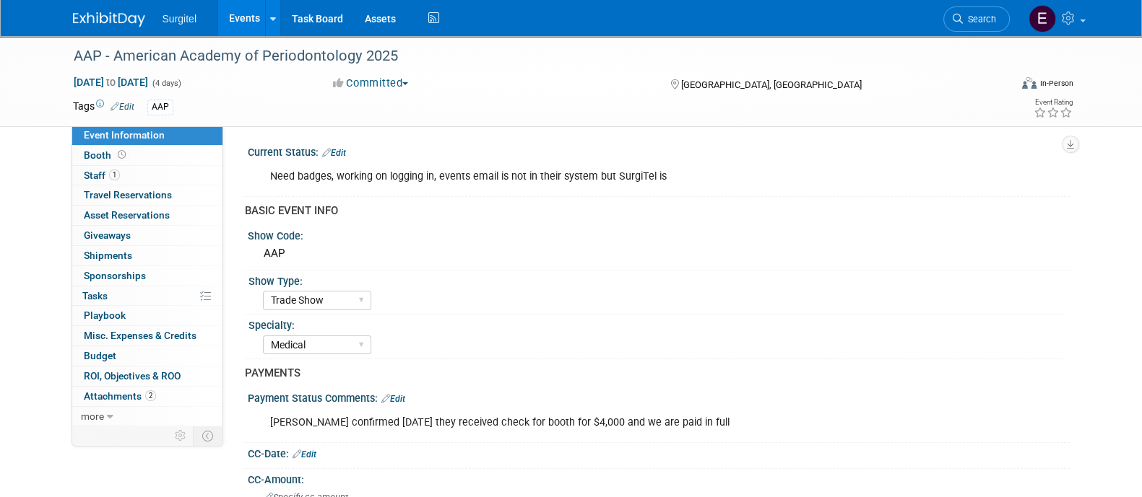
click at [246, 20] on link "Events" at bounding box center [244, 18] width 53 height 36
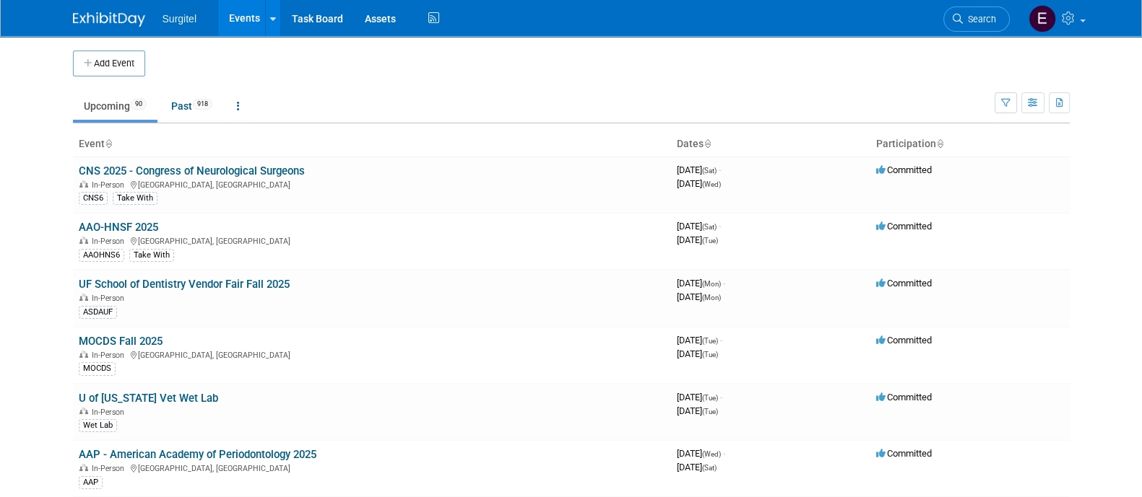
click at [213, 75] on td at bounding box center [583, 64] width 876 height 26
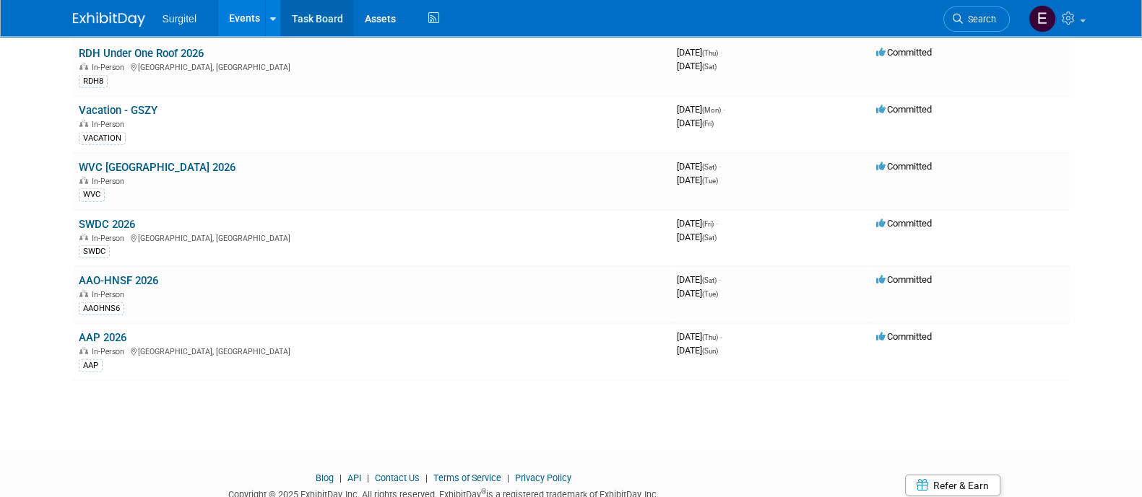
scroll to position [4733, 0]
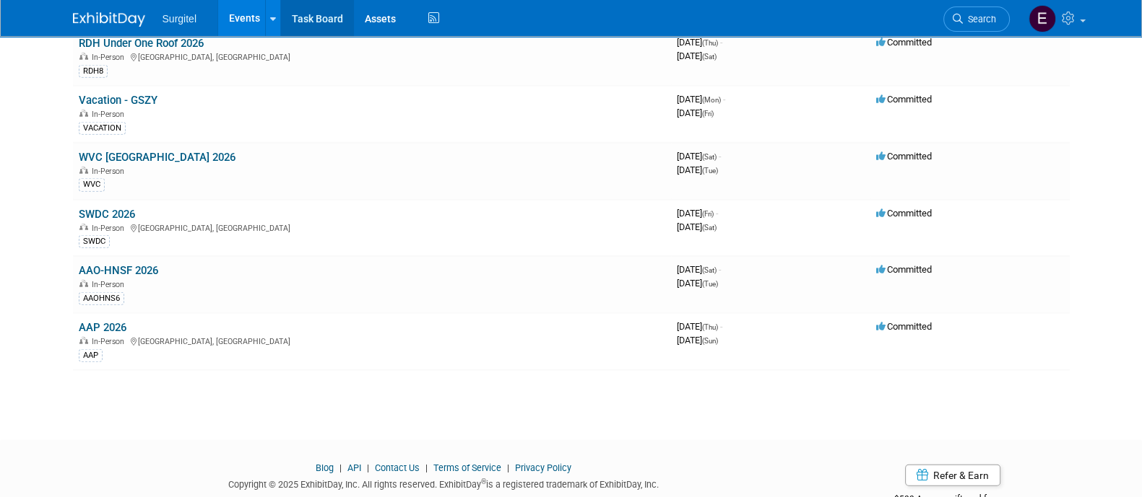
click at [305, 2] on link "Task Board" at bounding box center [317, 18] width 73 height 36
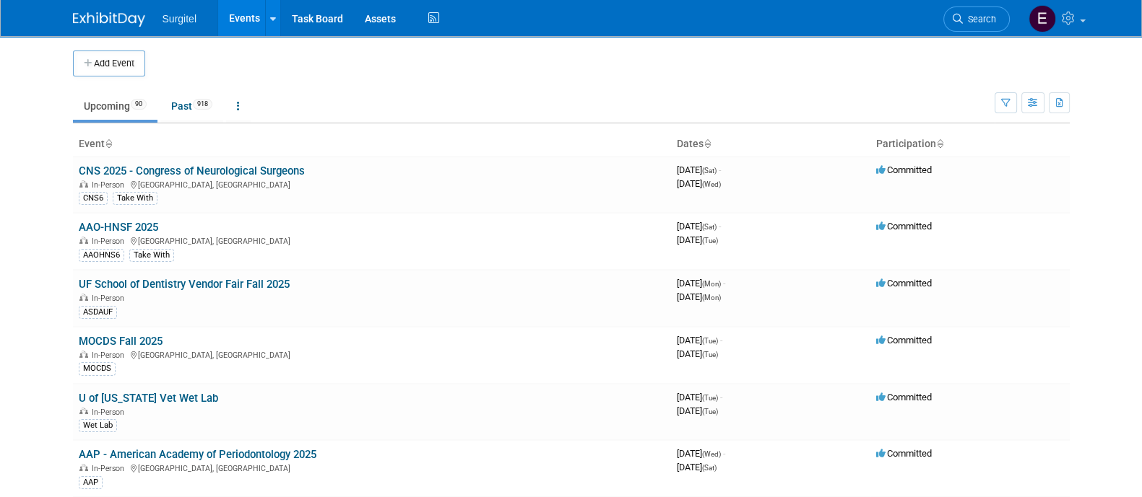
click at [877, 143] on th "Participation" at bounding box center [969, 144] width 199 height 25
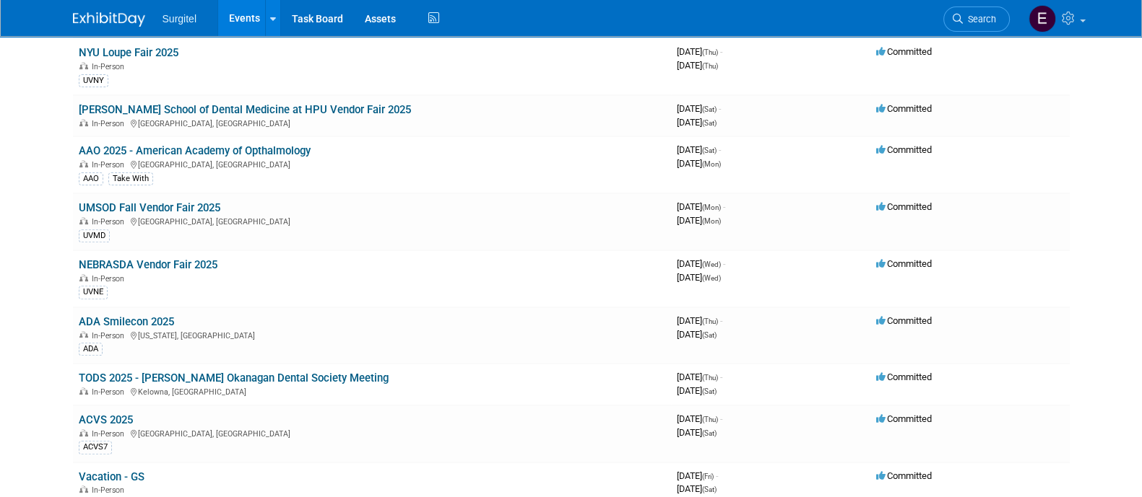
scroll to position [684, 0]
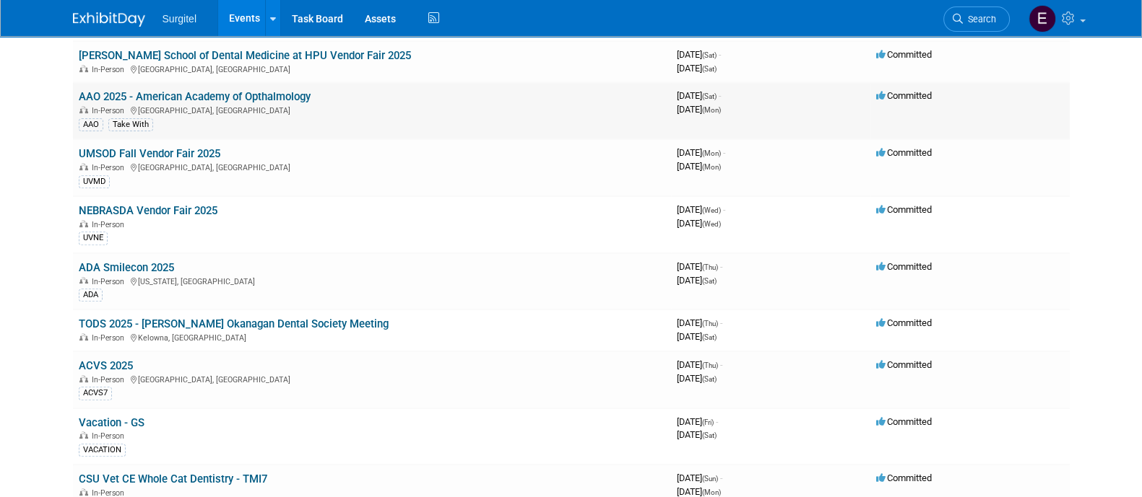
click at [290, 90] on link "AAO 2025 - American Academy of Opthalmology" at bounding box center [195, 96] width 232 height 13
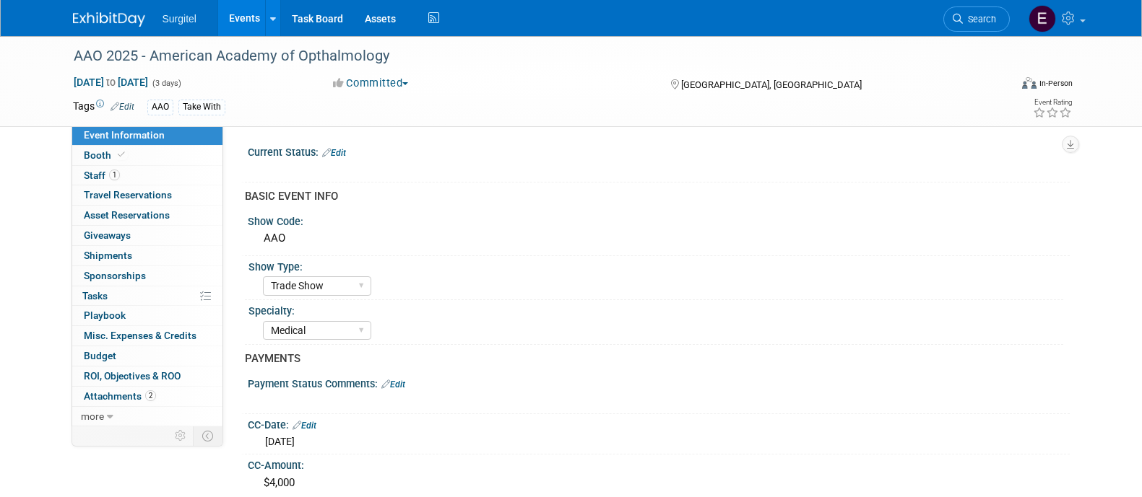
select select "Trade Show"
select select "Medical"
select select "Rewards - 12003"
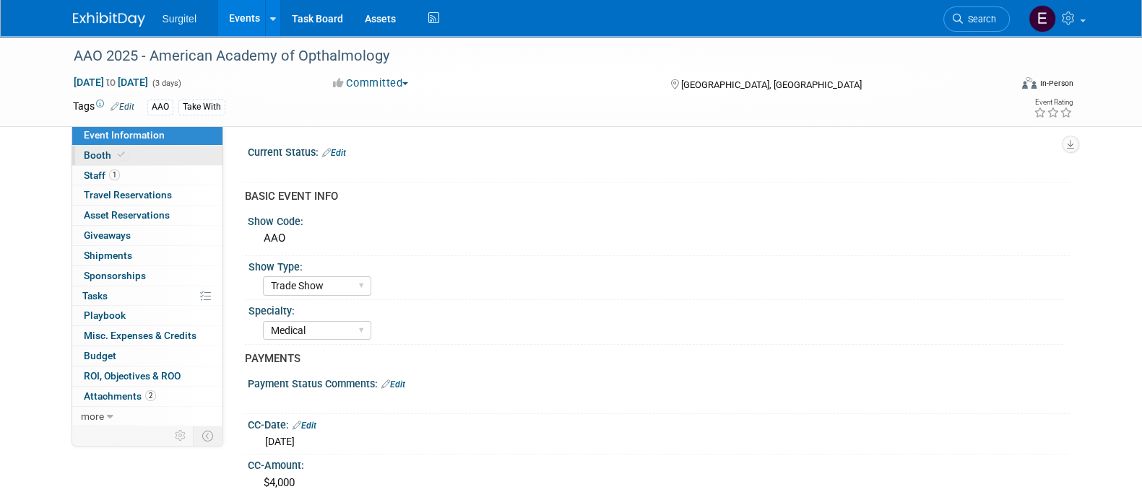
click at [108, 153] on span "Booth" at bounding box center [106, 155] width 44 height 12
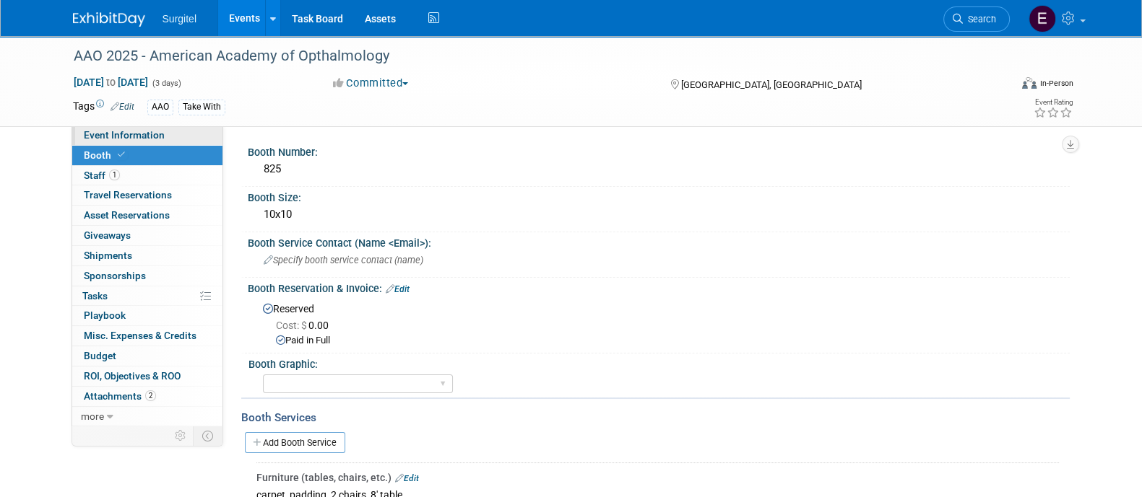
click at [145, 133] on span "Event Information" at bounding box center [124, 135] width 81 height 12
select select "Trade Show"
select select "Medical"
select select "Rewards - 12003"
